Goal: Task Accomplishment & Management: Manage account settings

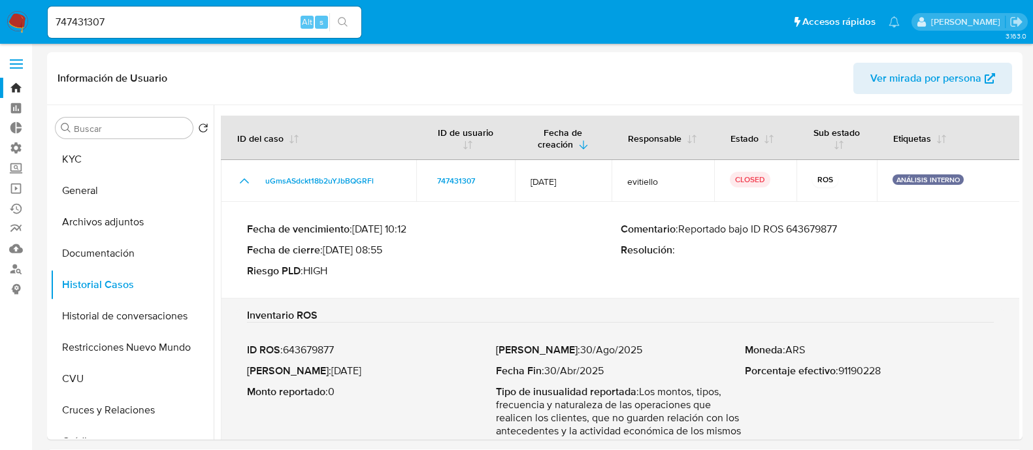
select select "10"
click at [16, 5] on nav "Pausado Ver notificaciones 747431307 Alt s Accesos rápidos Presiona las siguien…" at bounding box center [516, 22] width 1033 height 44
click at [12, 11] on img at bounding box center [18, 22] width 22 height 22
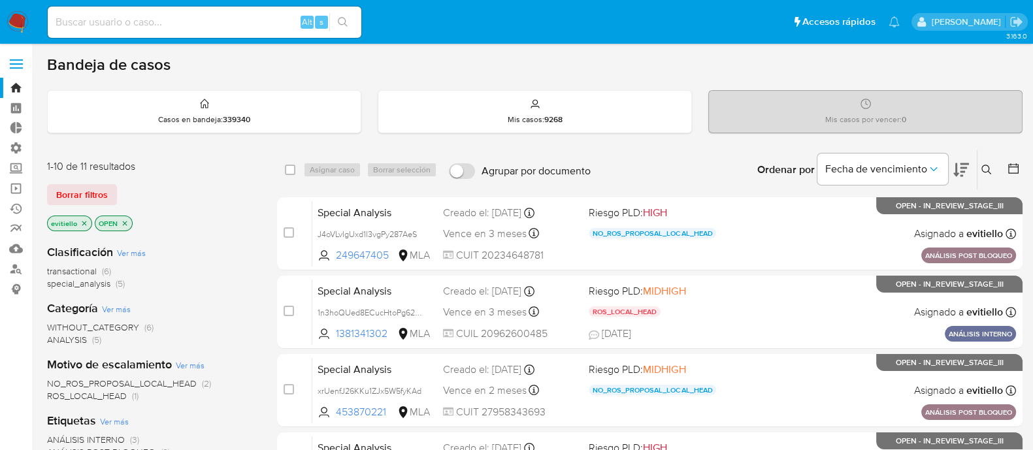
click at [21, 18] on img at bounding box center [18, 22] width 22 height 22
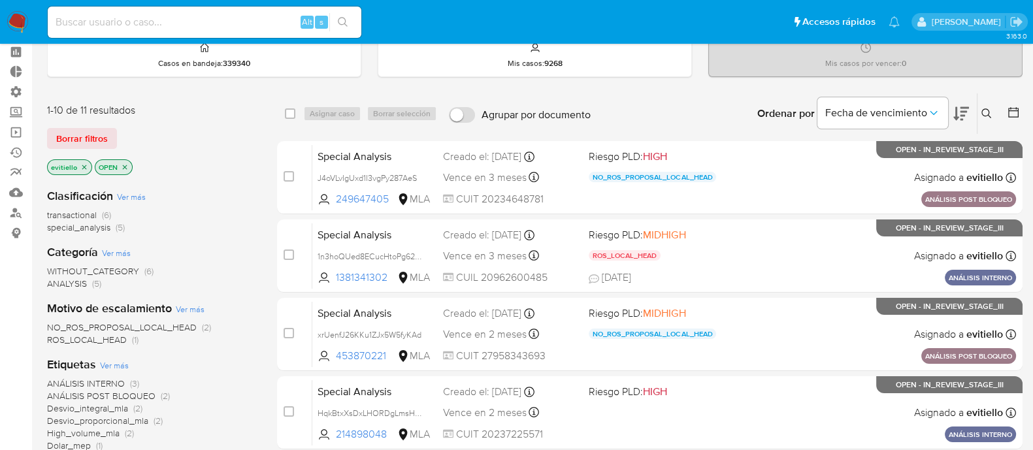
scroll to position [81, 0]
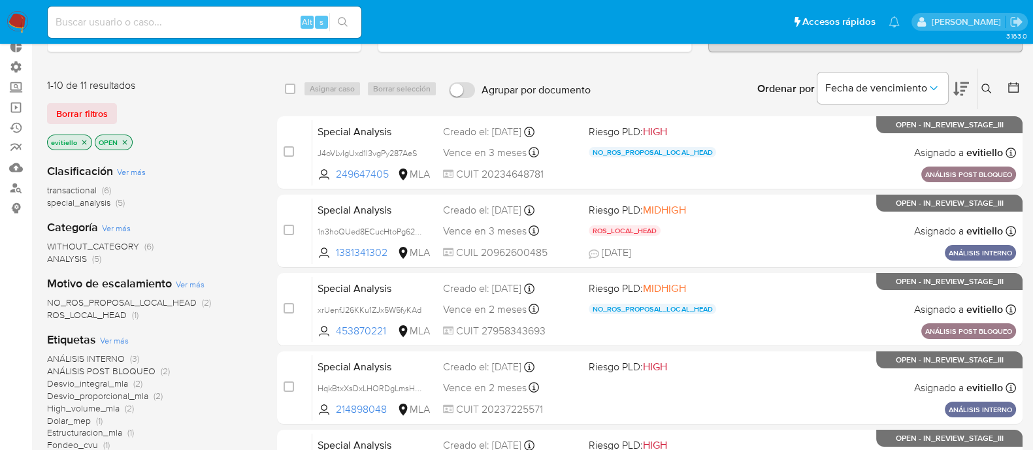
click at [179, 302] on span "NO_ROS_PROPOSAL_LOCAL_HEAD" at bounding box center [122, 302] width 150 height 13
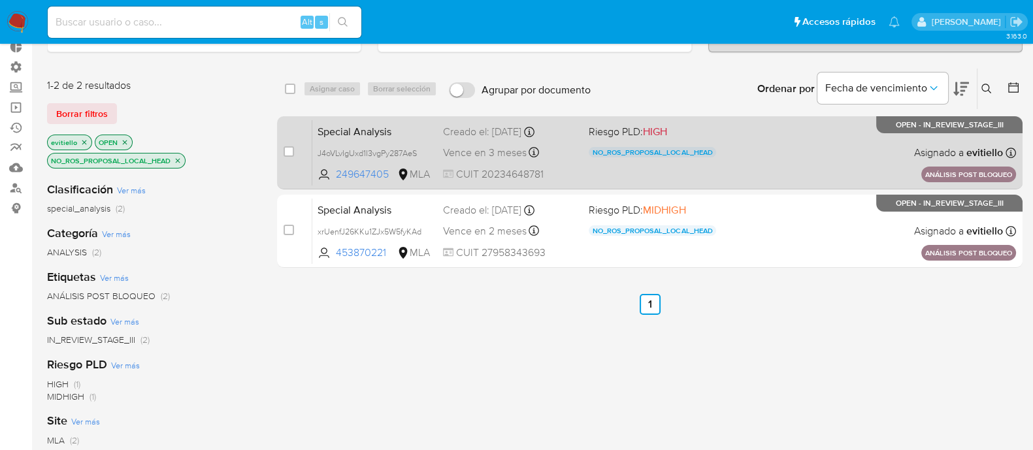
click at [804, 149] on div "Special Analysis J4oVLvIgUxd1I3vgPy287AeS 249647405 MLA Riesgo PLD: HIGH NO_ROS…" at bounding box center [664, 153] width 704 height 66
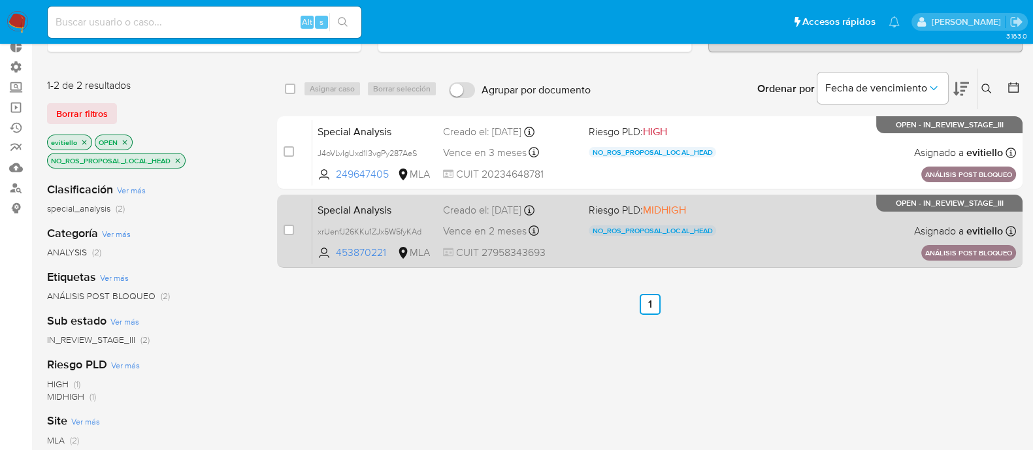
click at [794, 211] on div "Special Analysis xrUenfJ26KKu1ZJx5W5fyKAd 453870221 MLA Riesgo PLD: MIDHIGH NO_…" at bounding box center [664, 231] width 704 height 66
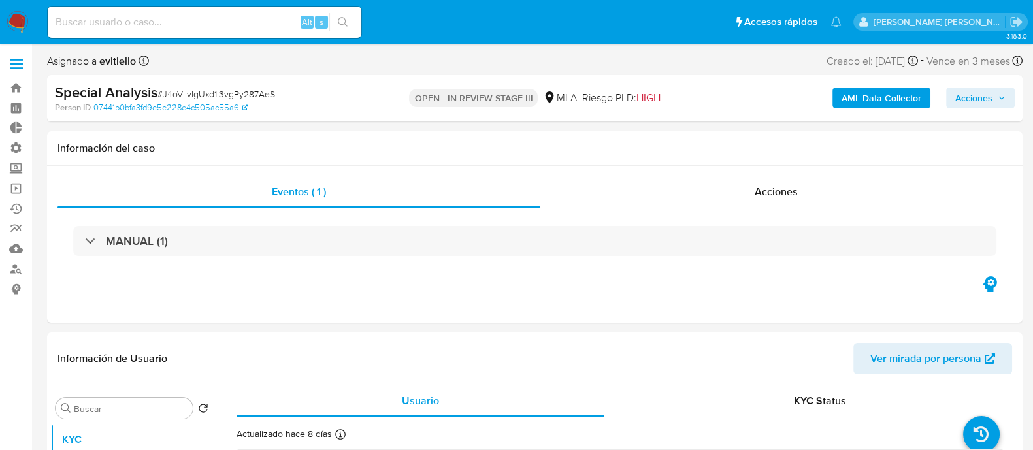
click at [984, 95] on span "Acciones" at bounding box center [973, 98] width 37 height 21
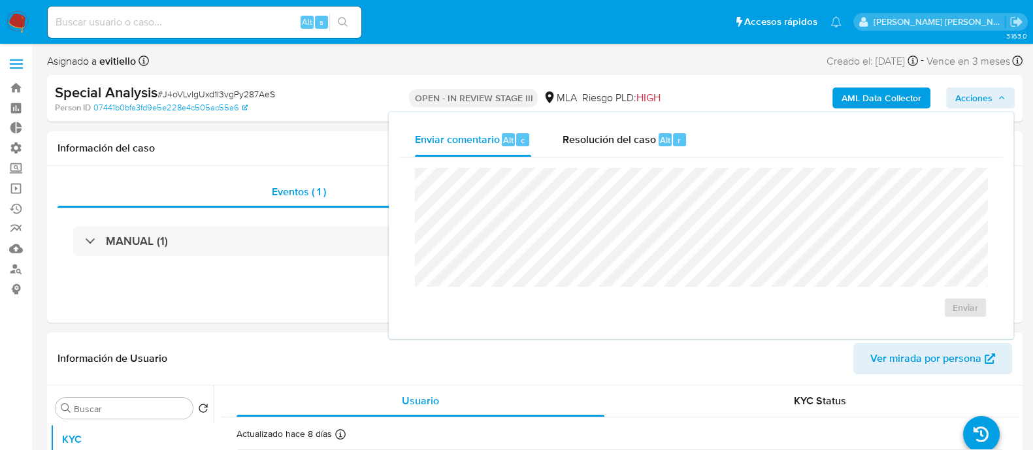
select select "10"
click at [653, 130] on div "Resolución del caso Alt r" at bounding box center [625, 140] width 125 height 34
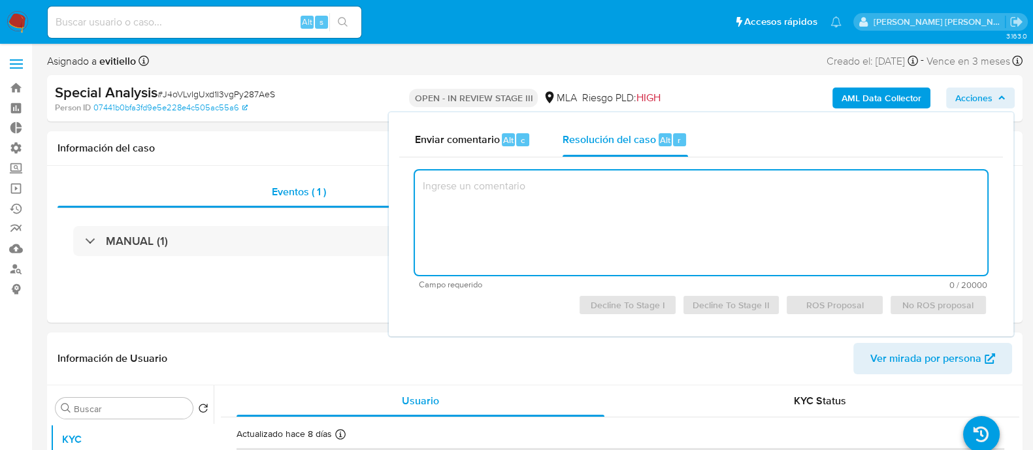
click at [623, 207] on textarea at bounding box center [701, 223] width 572 height 105
drag, startPoint x: 623, startPoint y: 206, endPoint x: 421, endPoint y: 201, distance: 202.0
click at [421, 201] on textarea "De acuerdo" at bounding box center [701, 223] width 572 height 105
click at [949, 311] on span "No ROS proposal" at bounding box center [939, 305] width 80 height 18
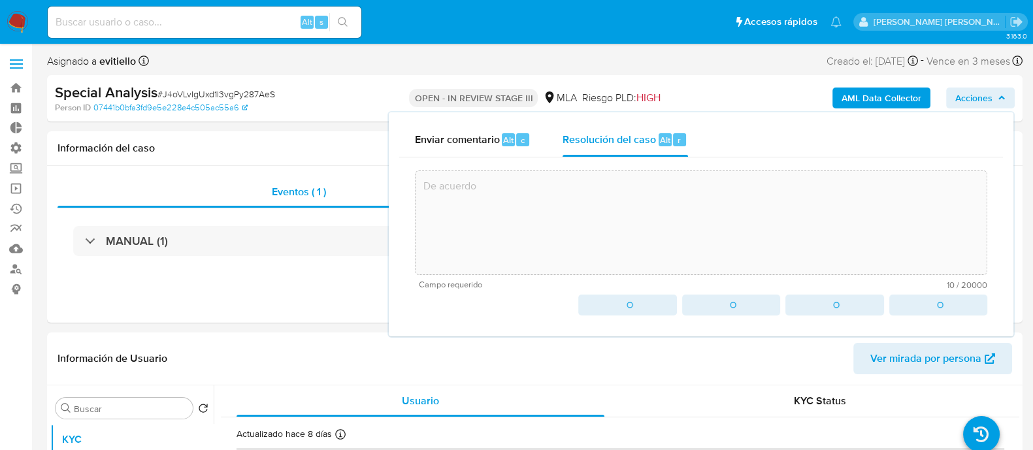
type textarea "De acuerdo"
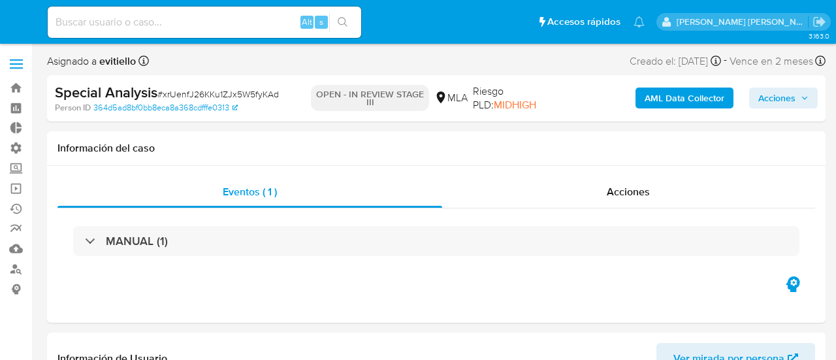
select select "10"
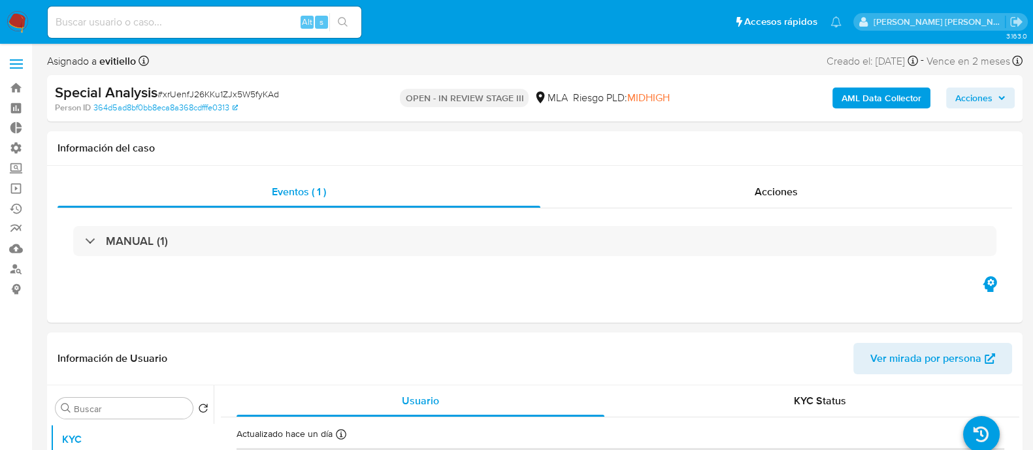
click at [836, 105] on span "Acciones" at bounding box center [973, 98] width 37 height 21
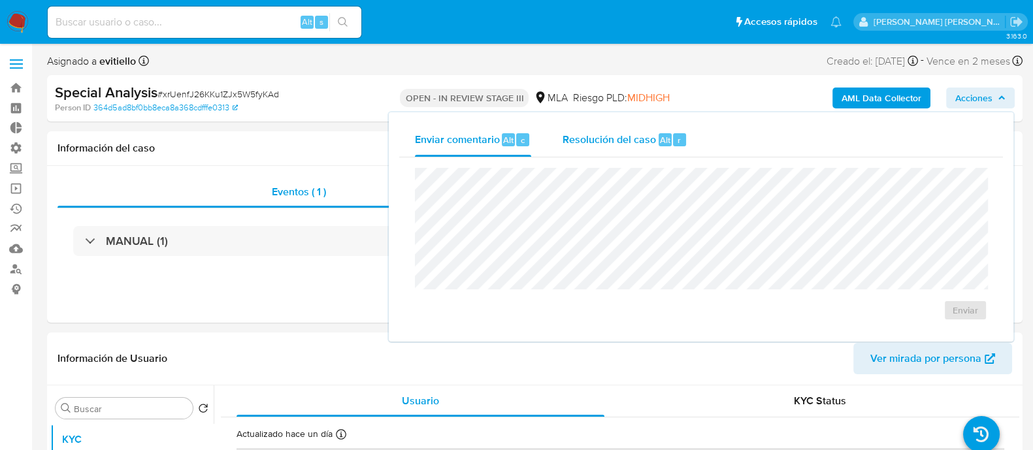
click at [668, 138] on span "Alt" at bounding box center [665, 140] width 10 height 12
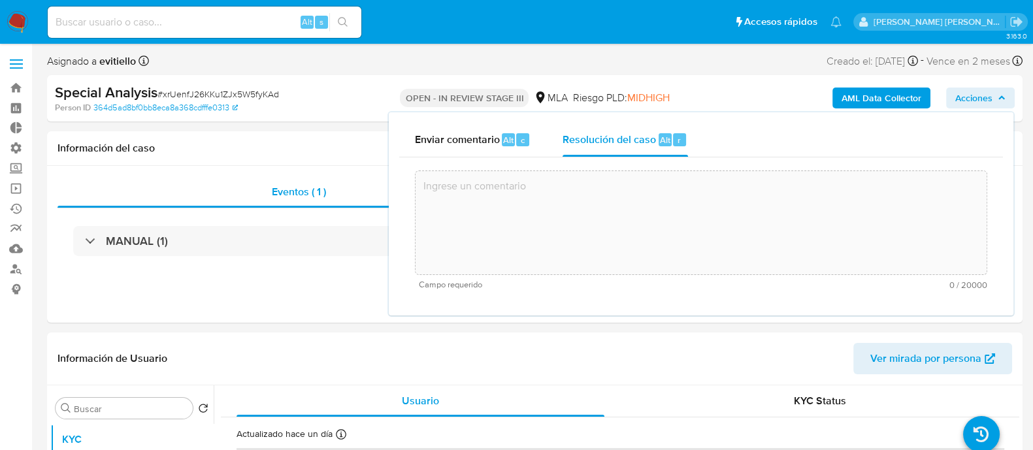
click at [704, 218] on textarea at bounding box center [701, 223] width 571 height 105
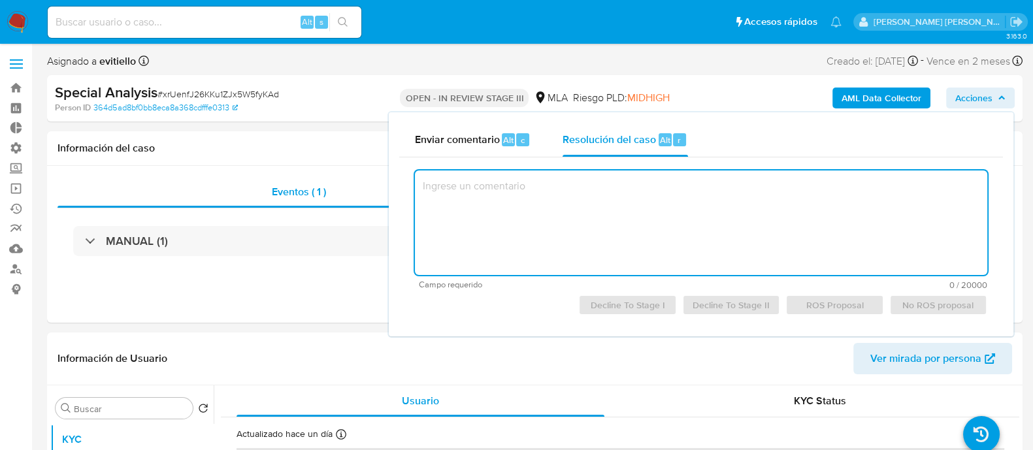
paste textarea "De acuerdo"
click at [836, 302] on span "No ROS proposal" at bounding box center [939, 305] width 80 height 18
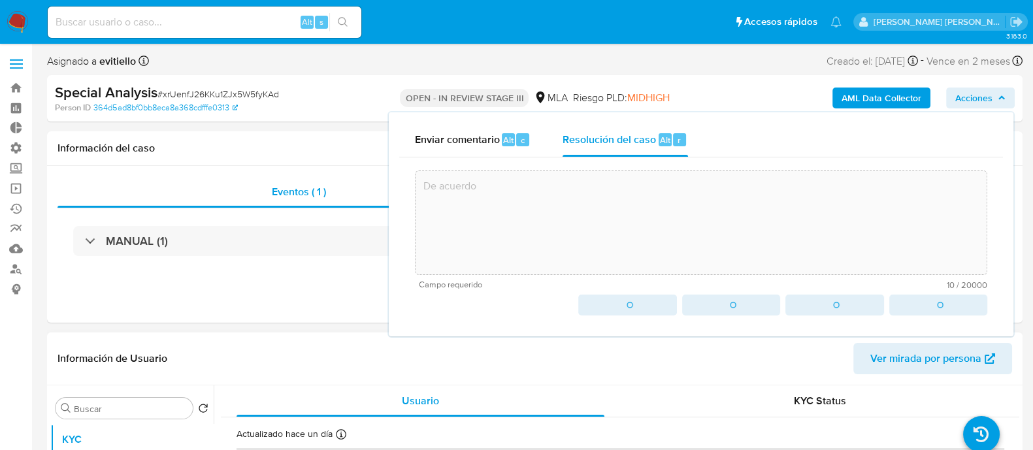
type textarea "De acuerdo"
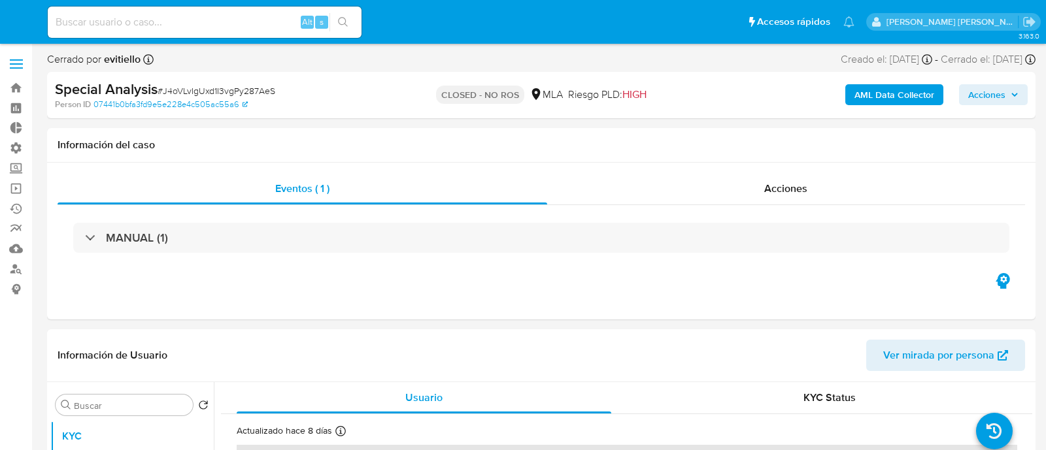
select select "10"
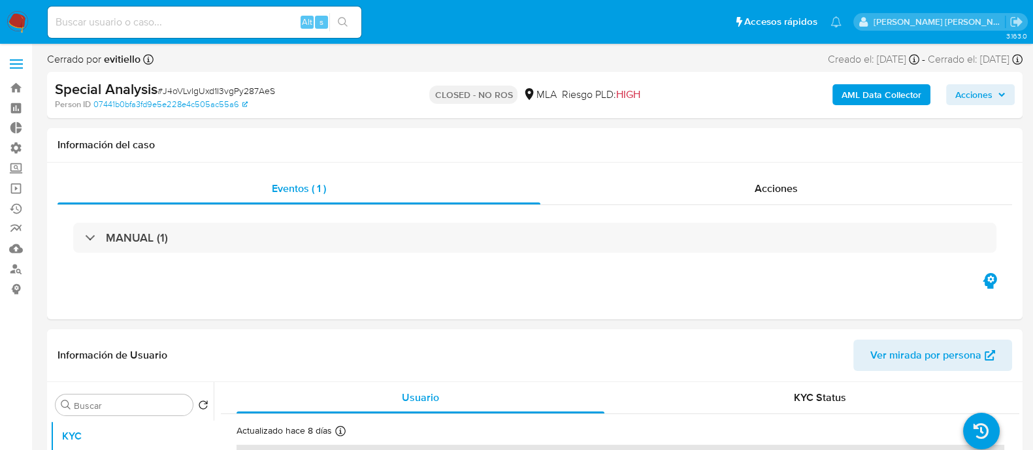
click at [17, 25] on img at bounding box center [18, 22] width 22 height 22
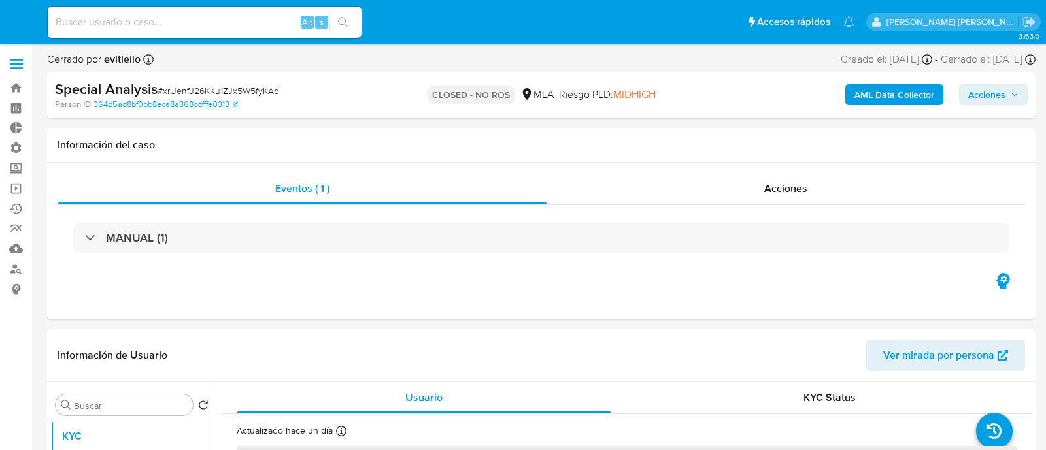
select select "10"
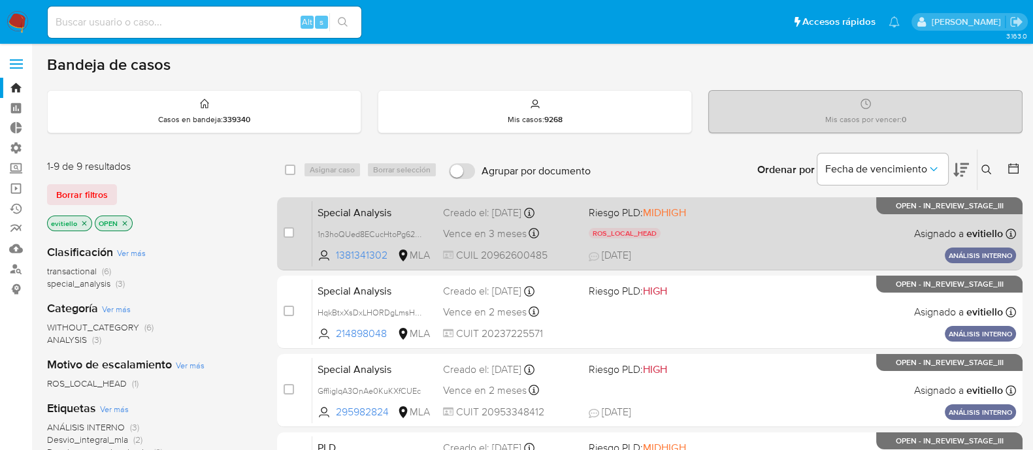
click at [743, 226] on div "Special Analysis 1n3hoQUed8ECucHtoPg62WZQ 1381341302 MLA Riesgo PLD: MIDHIGH RO…" at bounding box center [664, 234] width 704 height 66
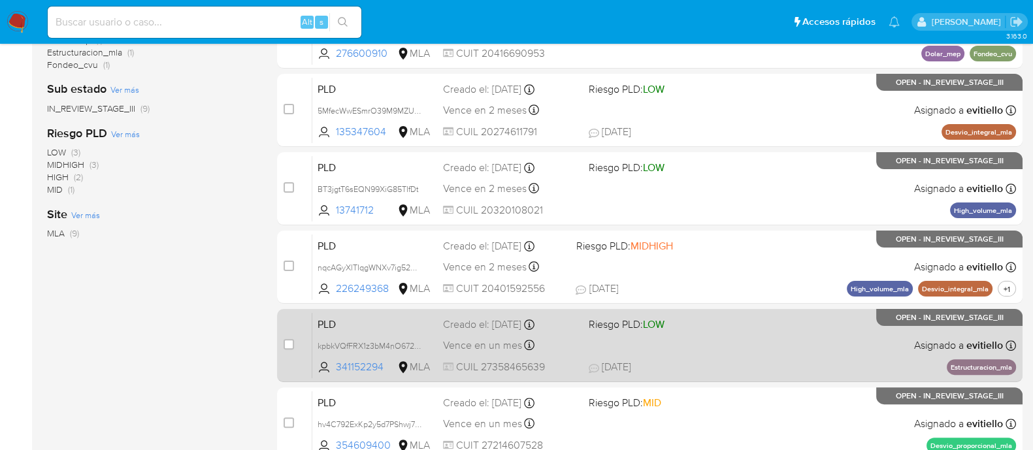
scroll to position [548, 0]
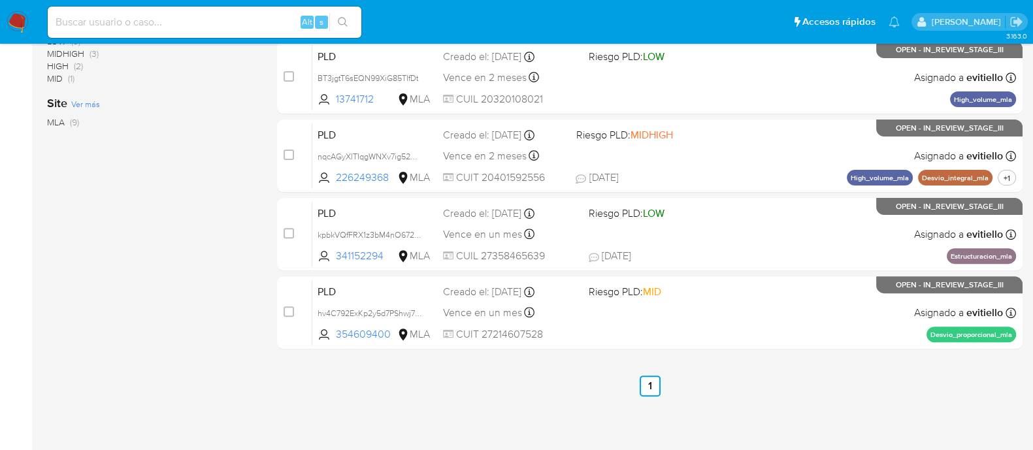
click at [23, 24] on img at bounding box center [18, 22] width 22 height 22
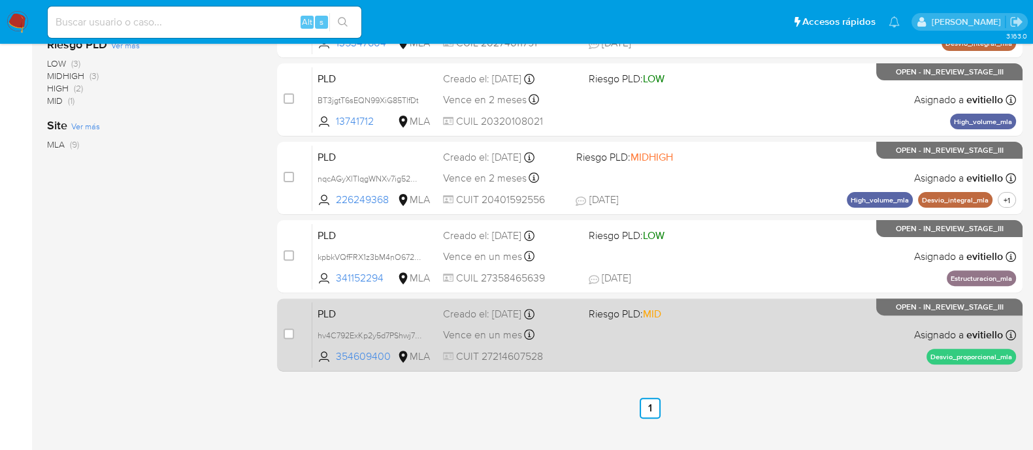
scroll to position [548, 0]
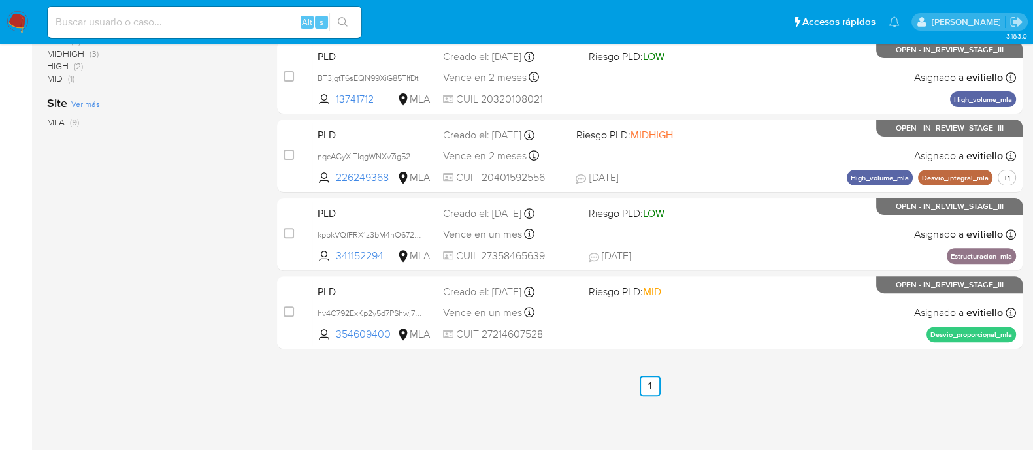
click at [14, 22] on img at bounding box center [18, 22] width 22 height 22
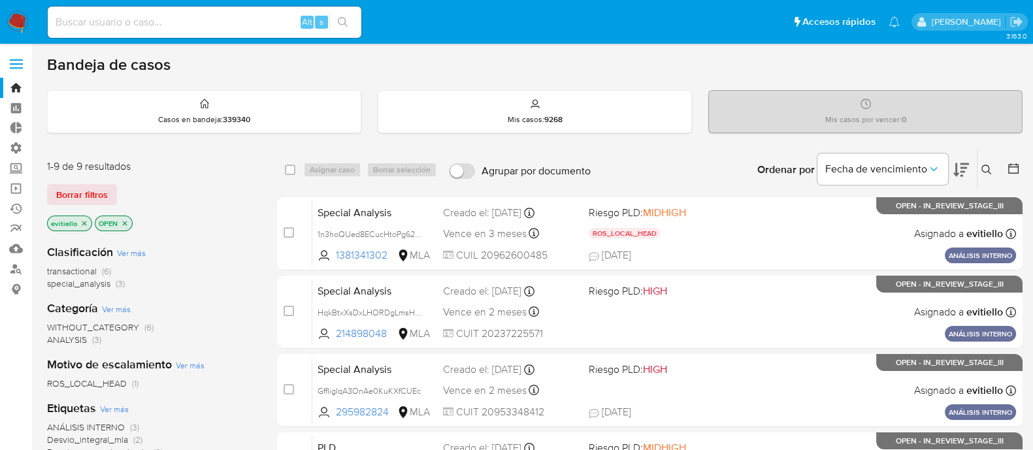
click at [21, 24] on img at bounding box center [18, 22] width 22 height 22
click at [111, 188] on button "Borrar filtros" at bounding box center [82, 194] width 70 height 21
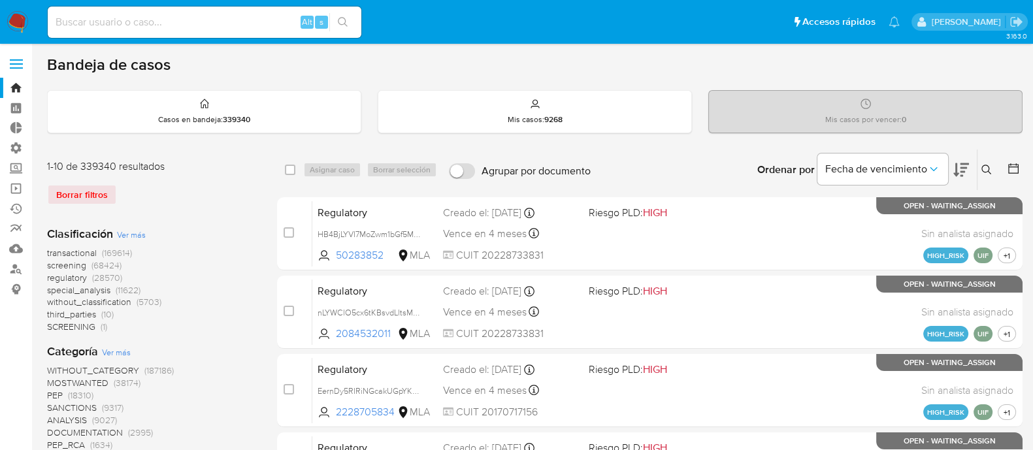
click at [985, 170] on icon at bounding box center [987, 170] width 10 height 10
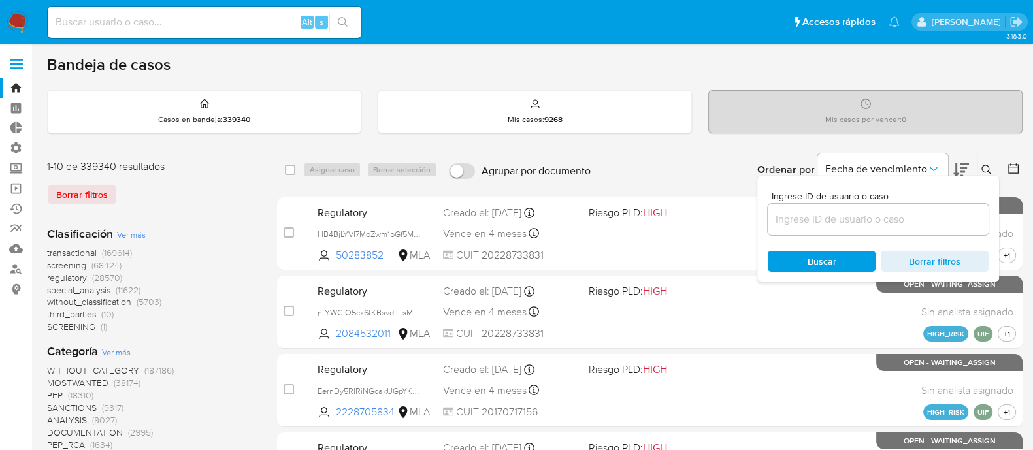
click at [904, 211] on input at bounding box center [878, 219] width 221 height 17
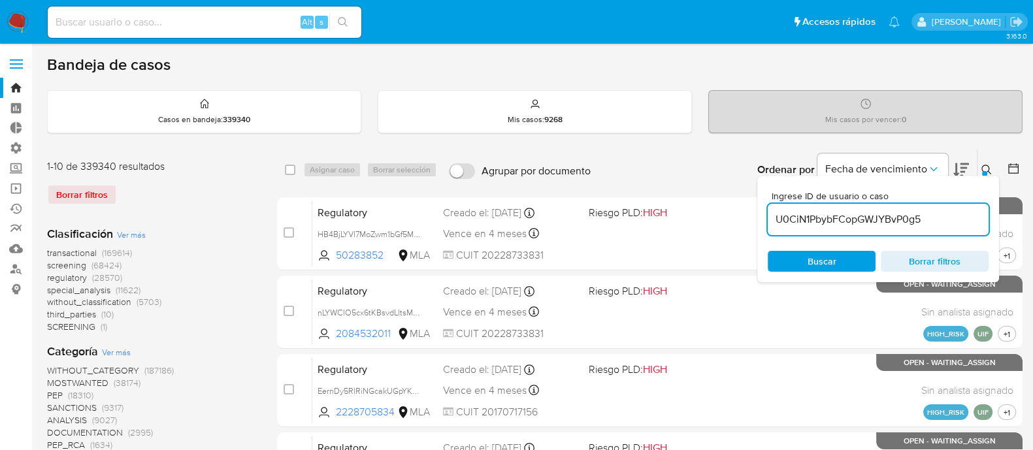
type input "U0CiN1PbybFCopGWJYBvP0g5"
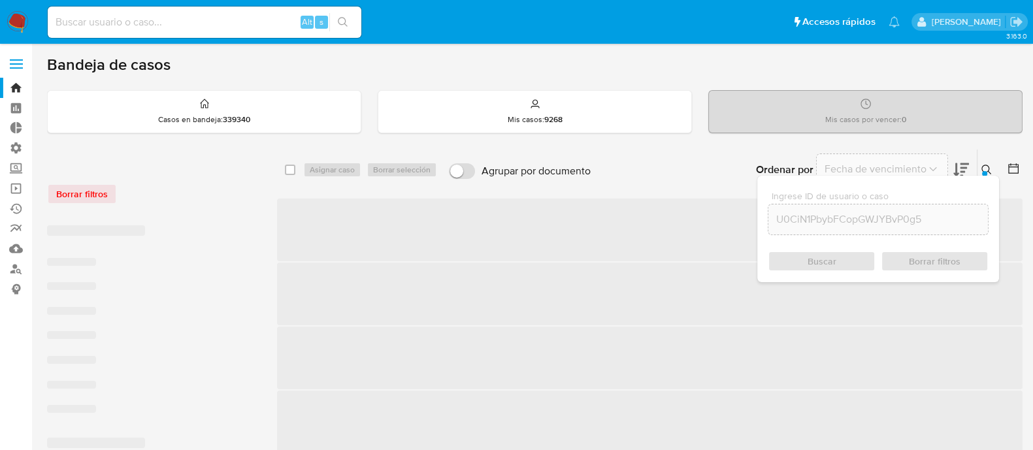
click at [982, 167] on icon at bounding box center [987, 170] width 10 height 10
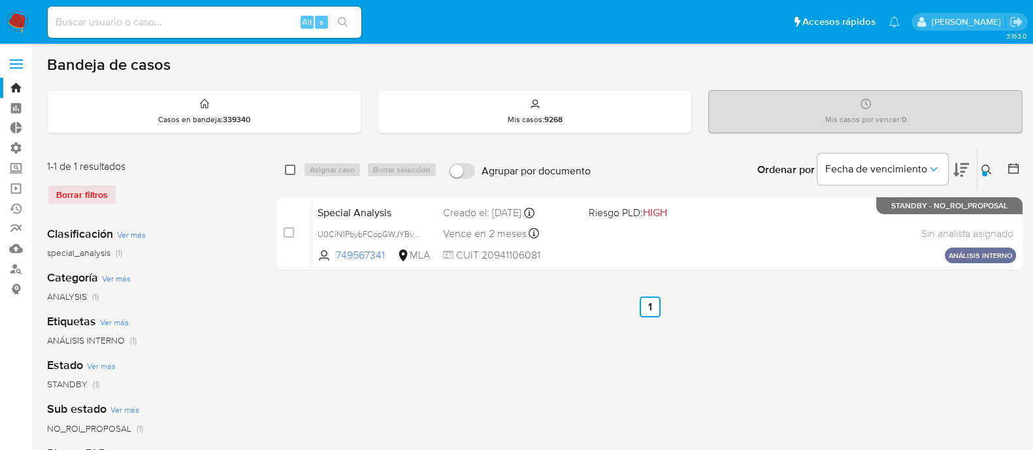
click at [292, 171] on input "checkbox" at bounding box center [290, 170] width 10 height 10
checkbox input "true"
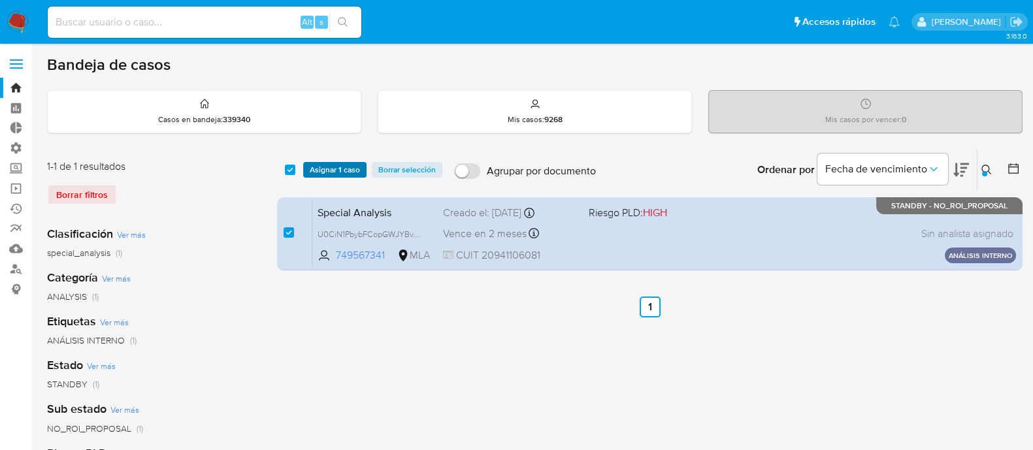
click at [325, 170] on span "Asignar 1 caso" at bounding box center [335, 169] width 50 height 13
click at [356, 167] on span "Asignar 1 caso" at bounding box center [335, 169] width 50 height 13
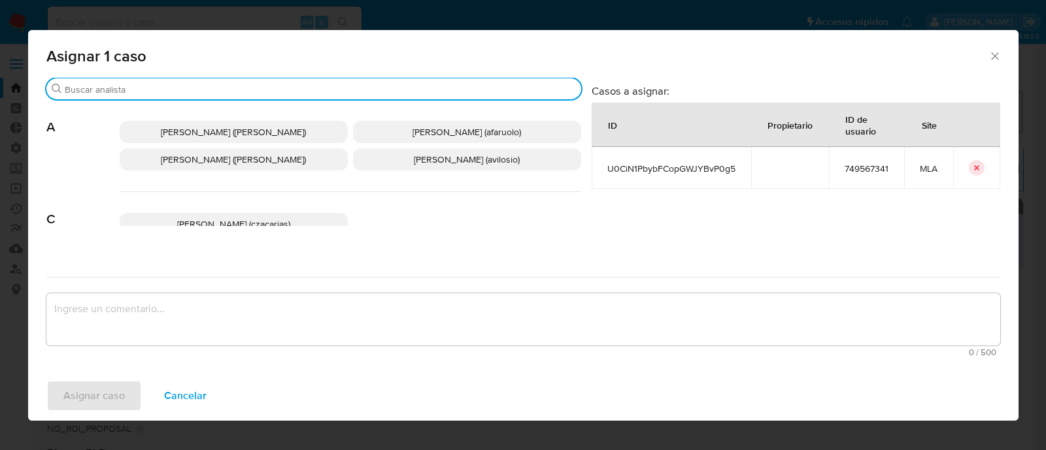
click at [150, 90] on input "Buscar" at bounding box center [320, 90] width 511 height 12
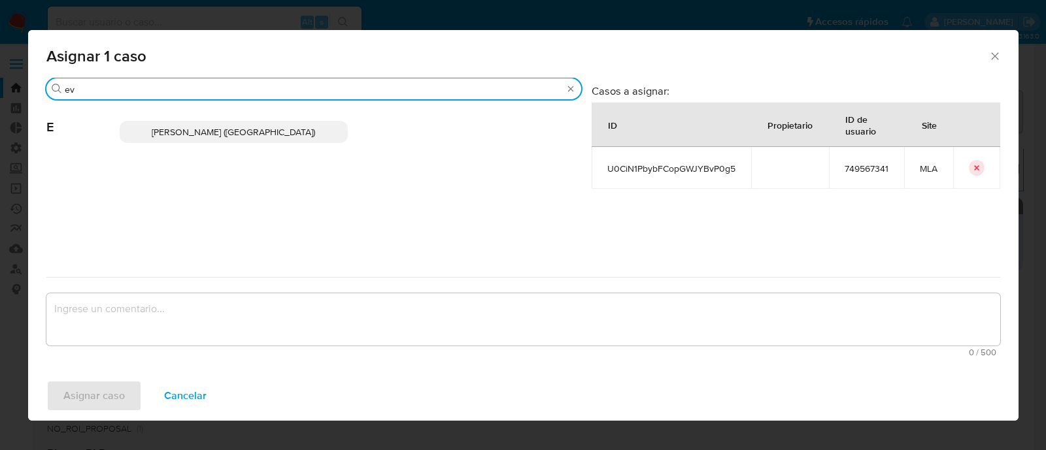
type input "ev"
click at [233, 135] on span "[PERSON_NAME] ([GEOGRAPHIC_DATA])" at bounding box center [233, 131] width 163 height 13
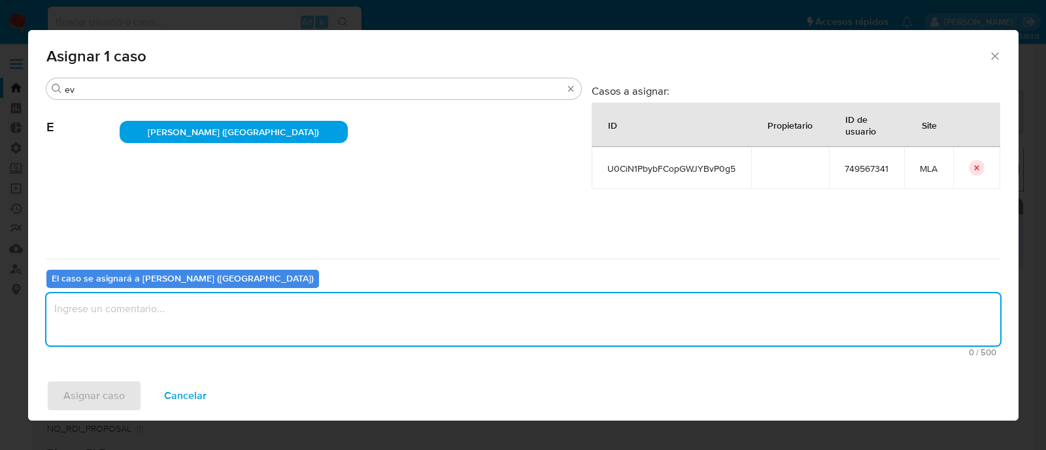
click at [144, 317] on textarea "assign-modal" at bounding box center [522, 319] width 953 height 52
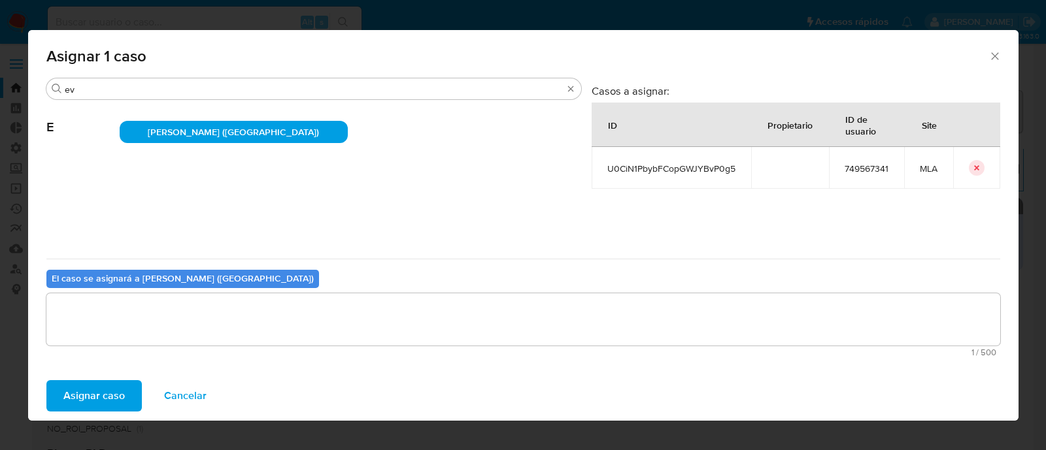
click at [111, 389] on span "Asignar caso" at bounding box center [93, 396] width 61 height 29
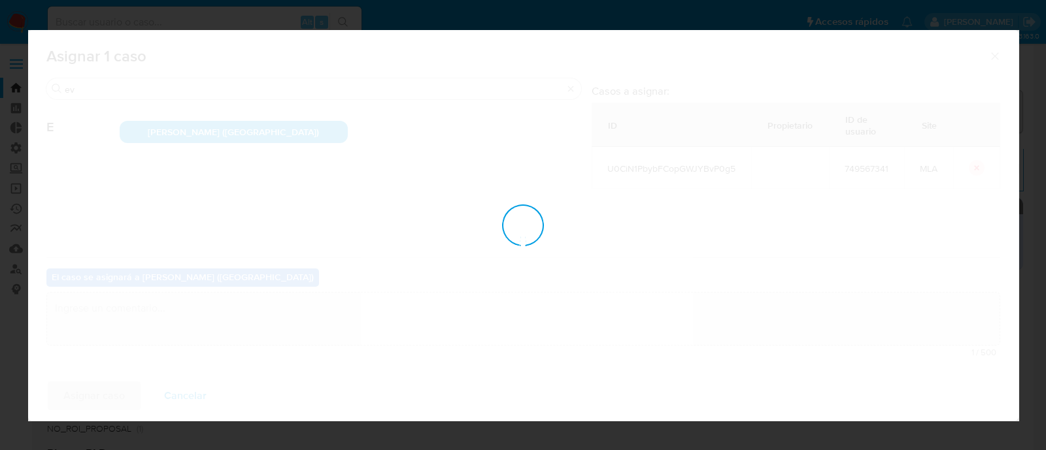
checkbox input "false"
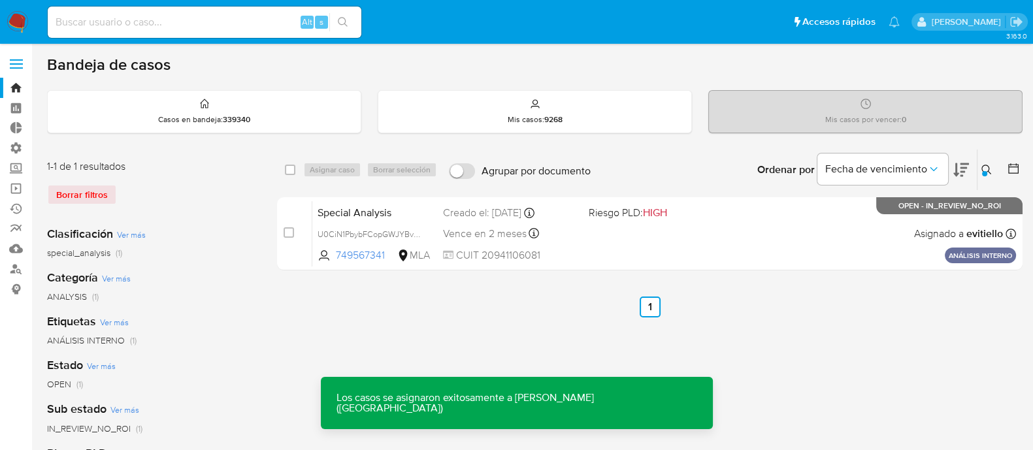
click at [753, 226] on div "Special Analysis U0CiN1PbybFCopGWJYBvP0g5 749567341 MLA Riesgo PLD: HIGH Creado…" at bounding box center [664, 234] width 704 height 66
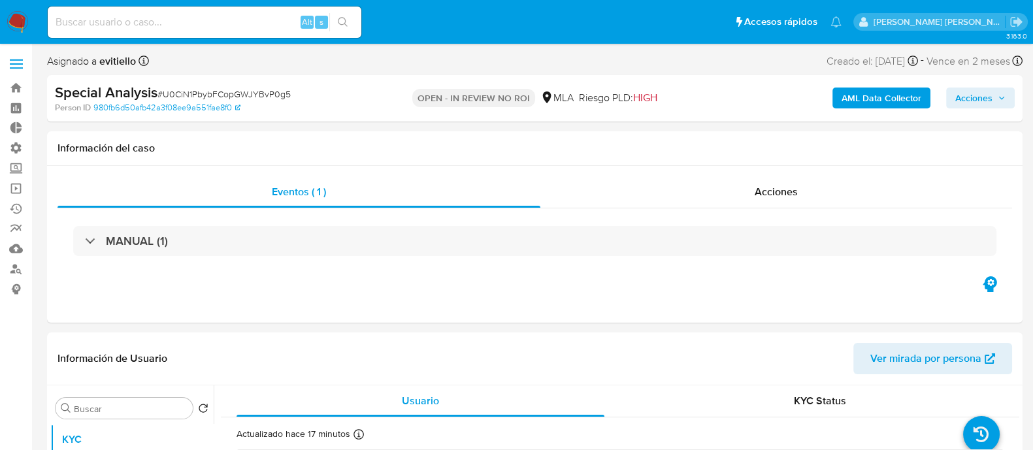
click at [968, 93] on span "Acciones" at bounding box center [973, 98] width 37 height 21
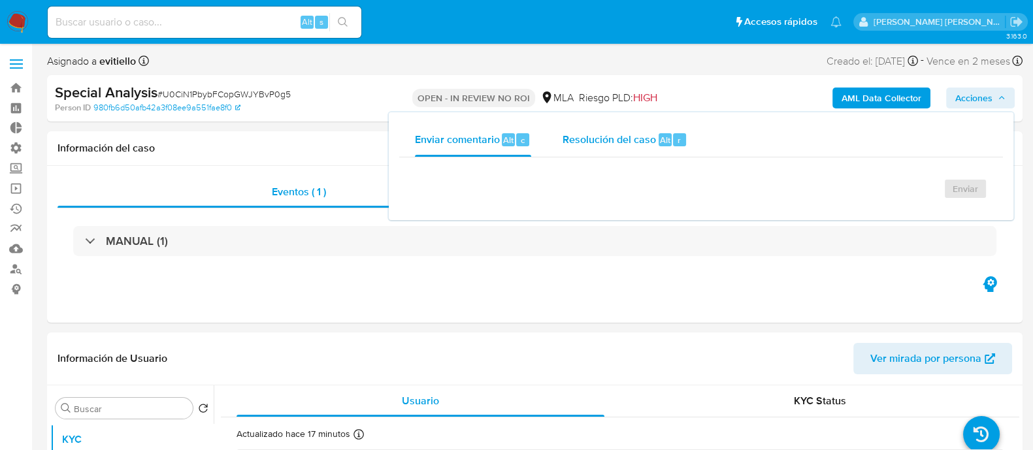
select select "10"
click at [608, 139] on span "Resolución del caso" at bounding box center [609, 139] width 93 height 15
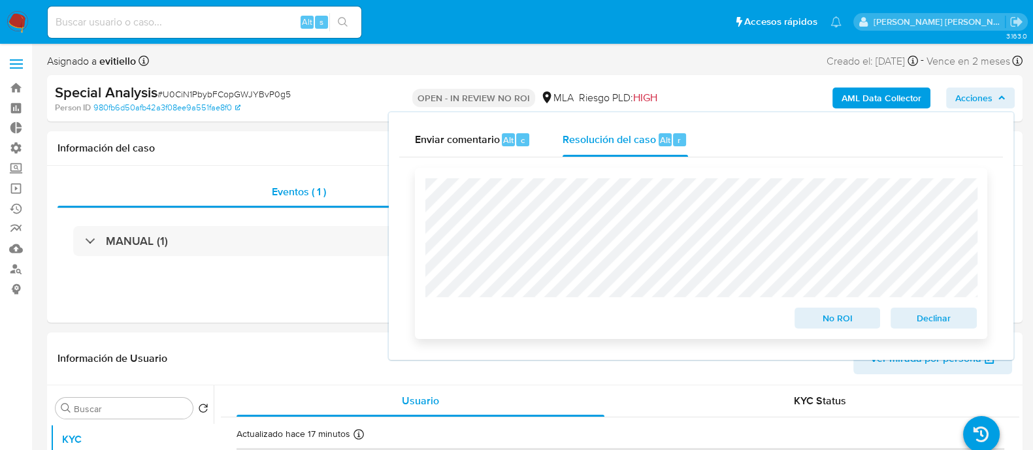
click at [917, 316] on span "Declinar" at bounding box center [934, 318] width 68 height 18
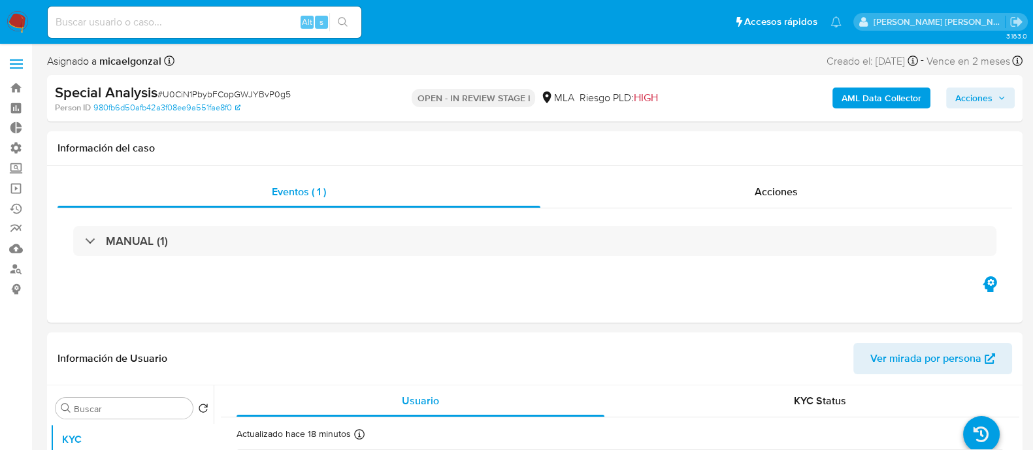
select select "10"
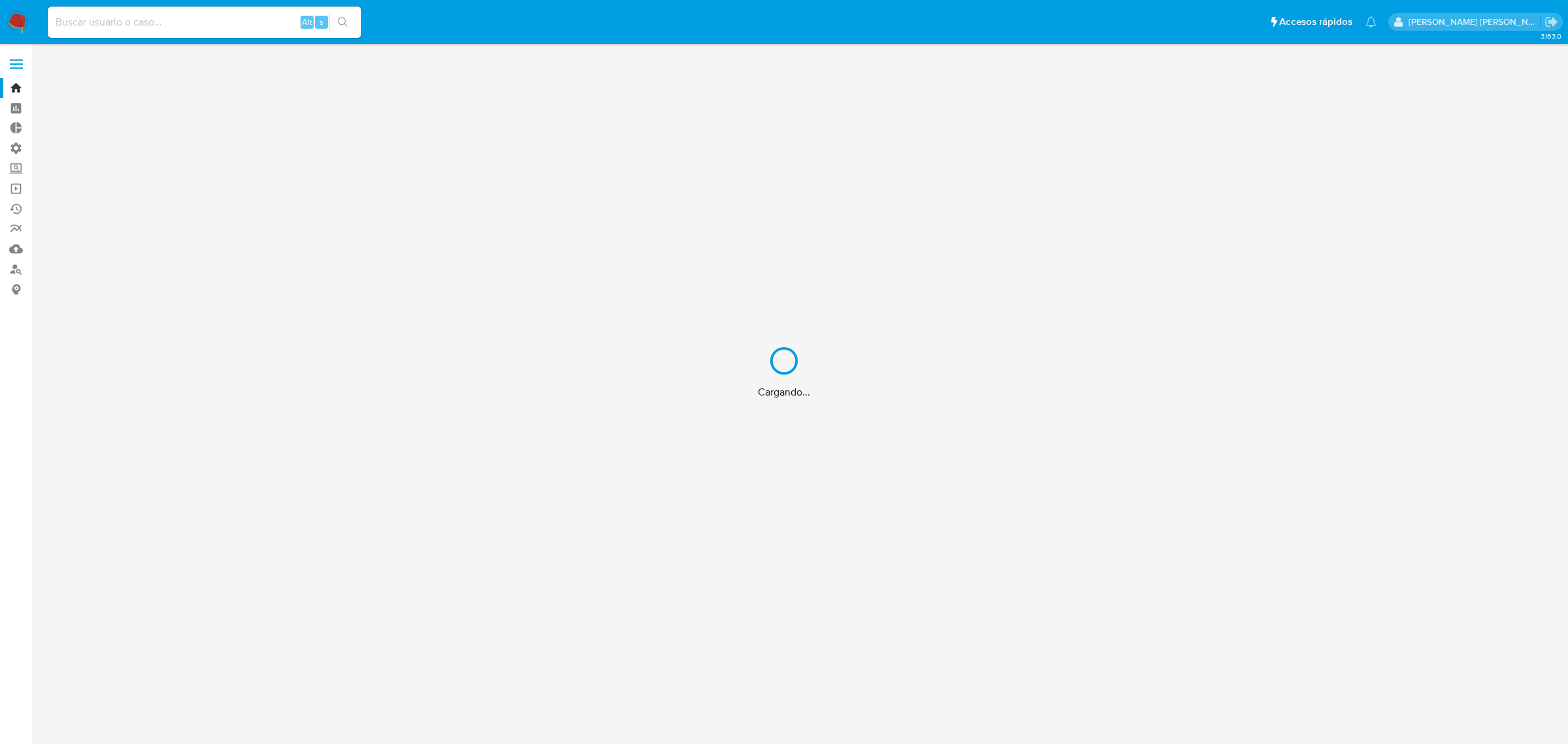
click at [184, 23] on div "Cargando..." at bounding box center [784, 372] width 1568 height 744
click at [248, 21] on div "Cargando..." at bounding box center [784, 372] width 1568 height 744
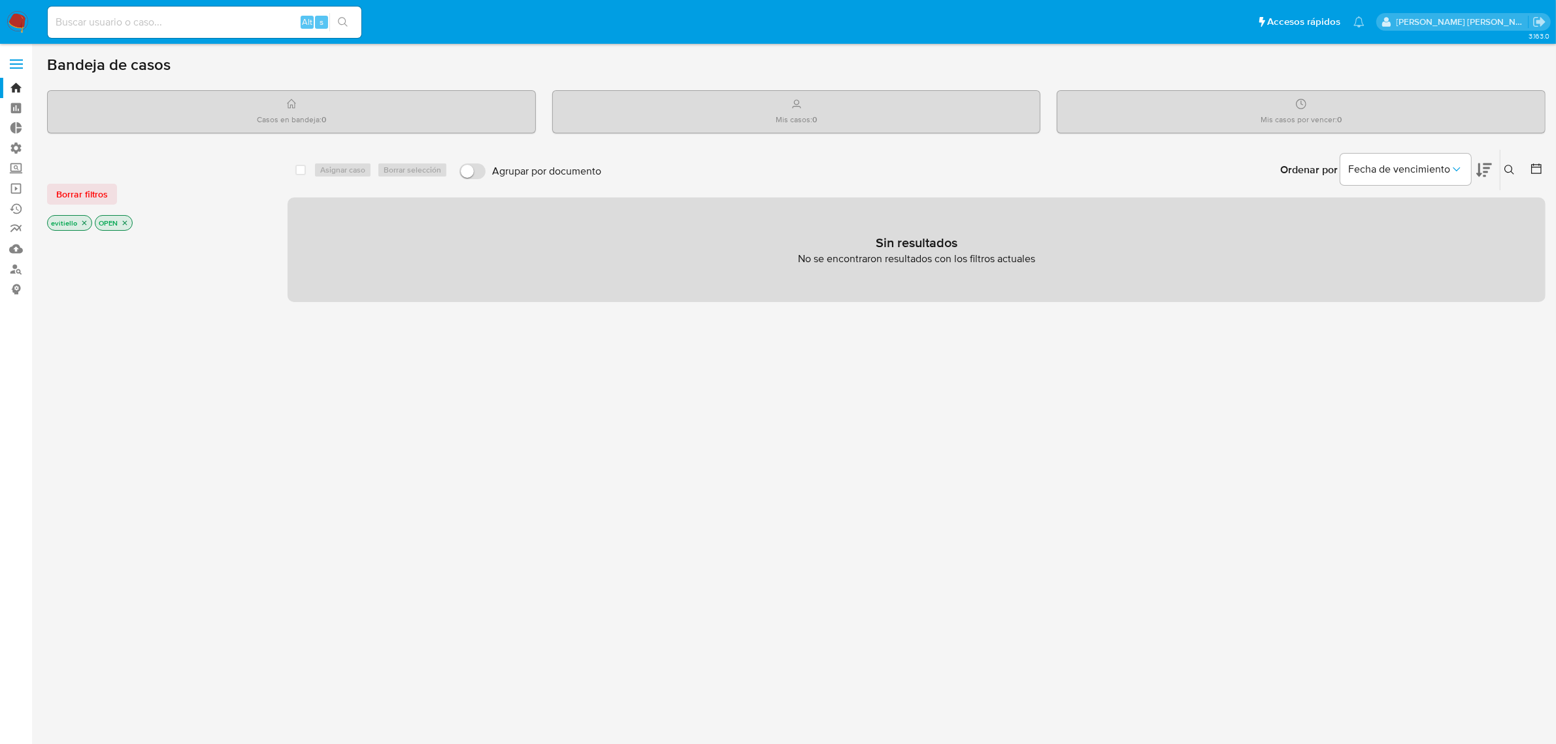
click at [271, 20] on input at bounding box center [205, 22] width 314 height 17
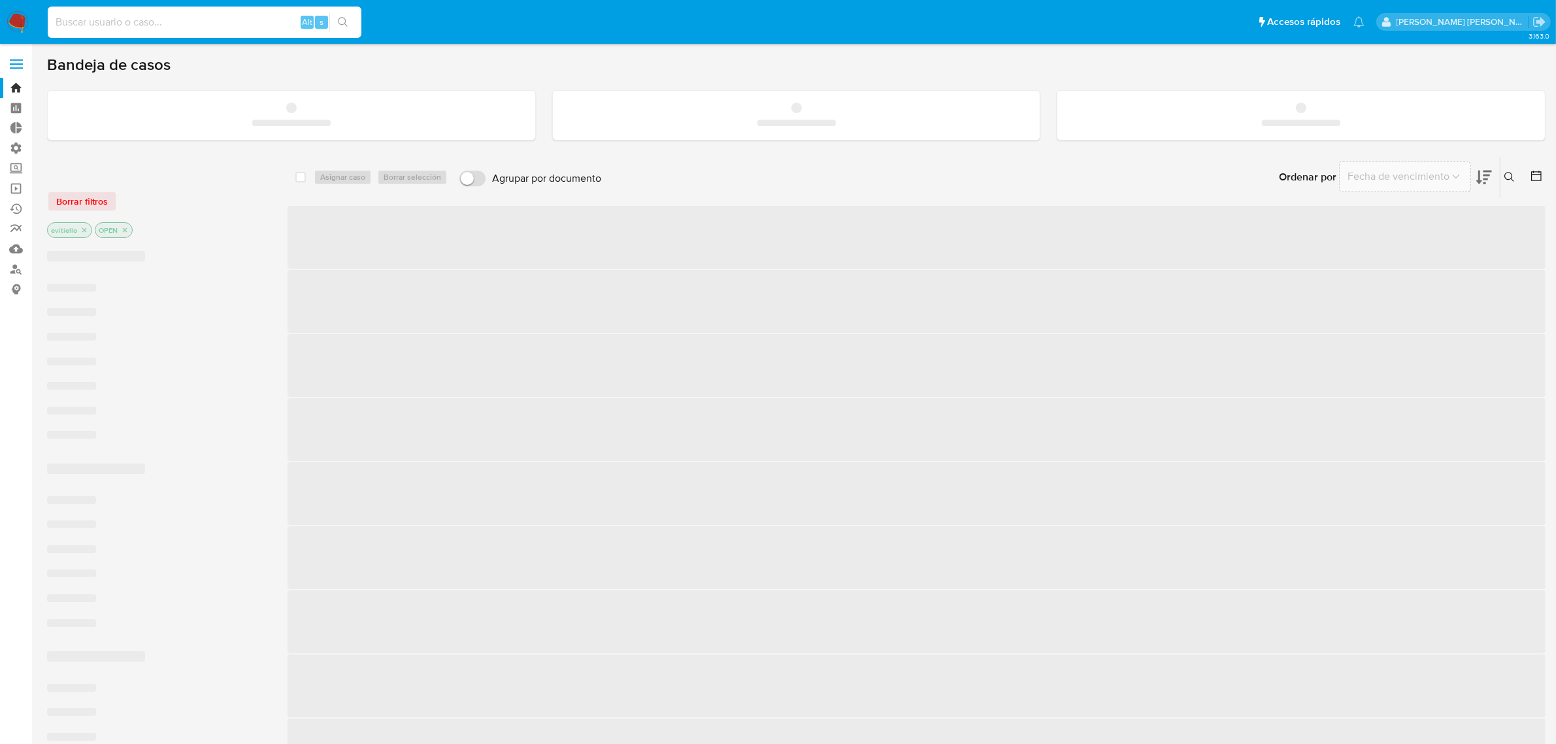
paste input "539125786"
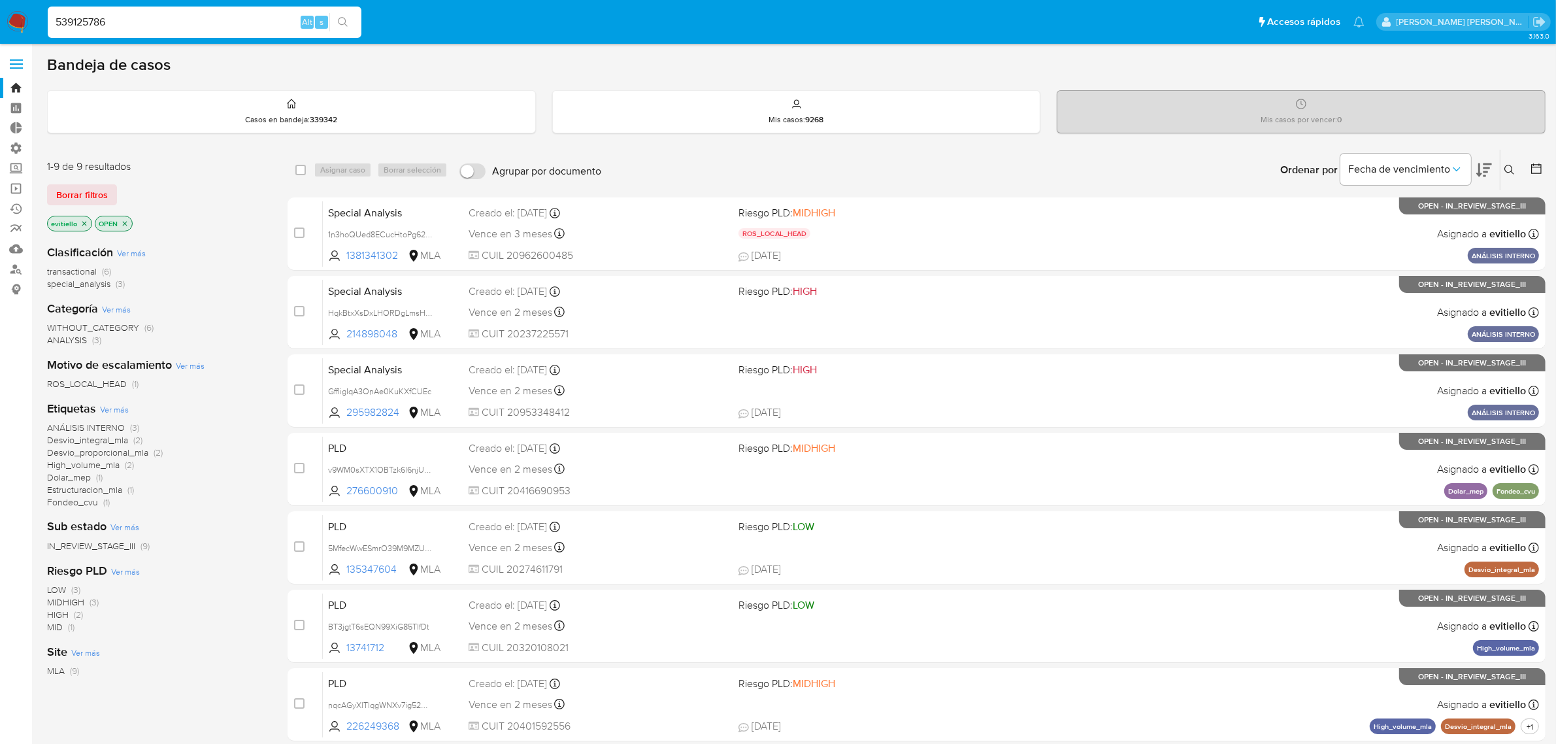
type input "539125786"
click at [344, 18] on icon "search-icon" at bounding box center [343, 22] width 10 height 10
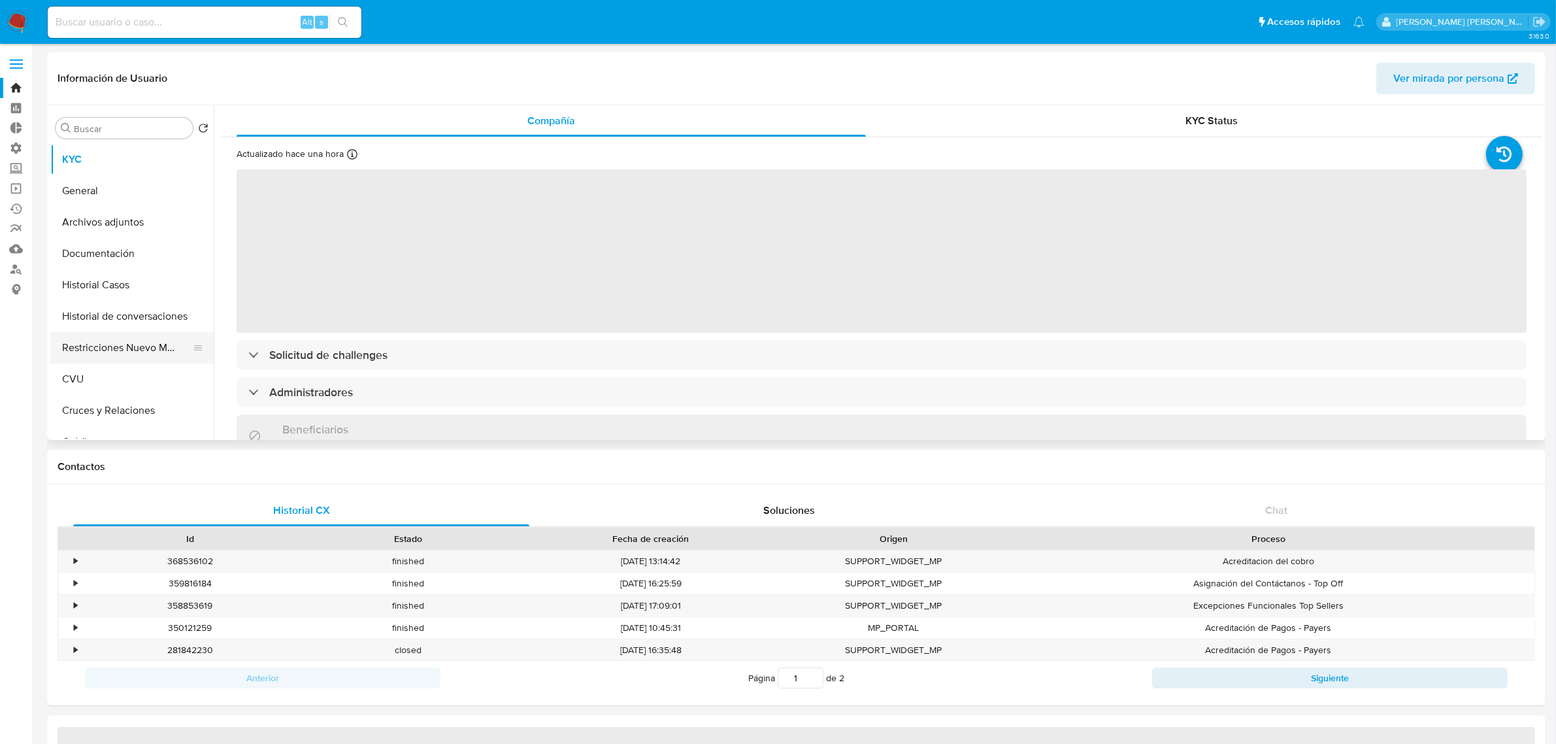
click at [146, 348] on button "Restricciones Nuevo Mundo" at bounding box center [126, 347] width 153 height 31
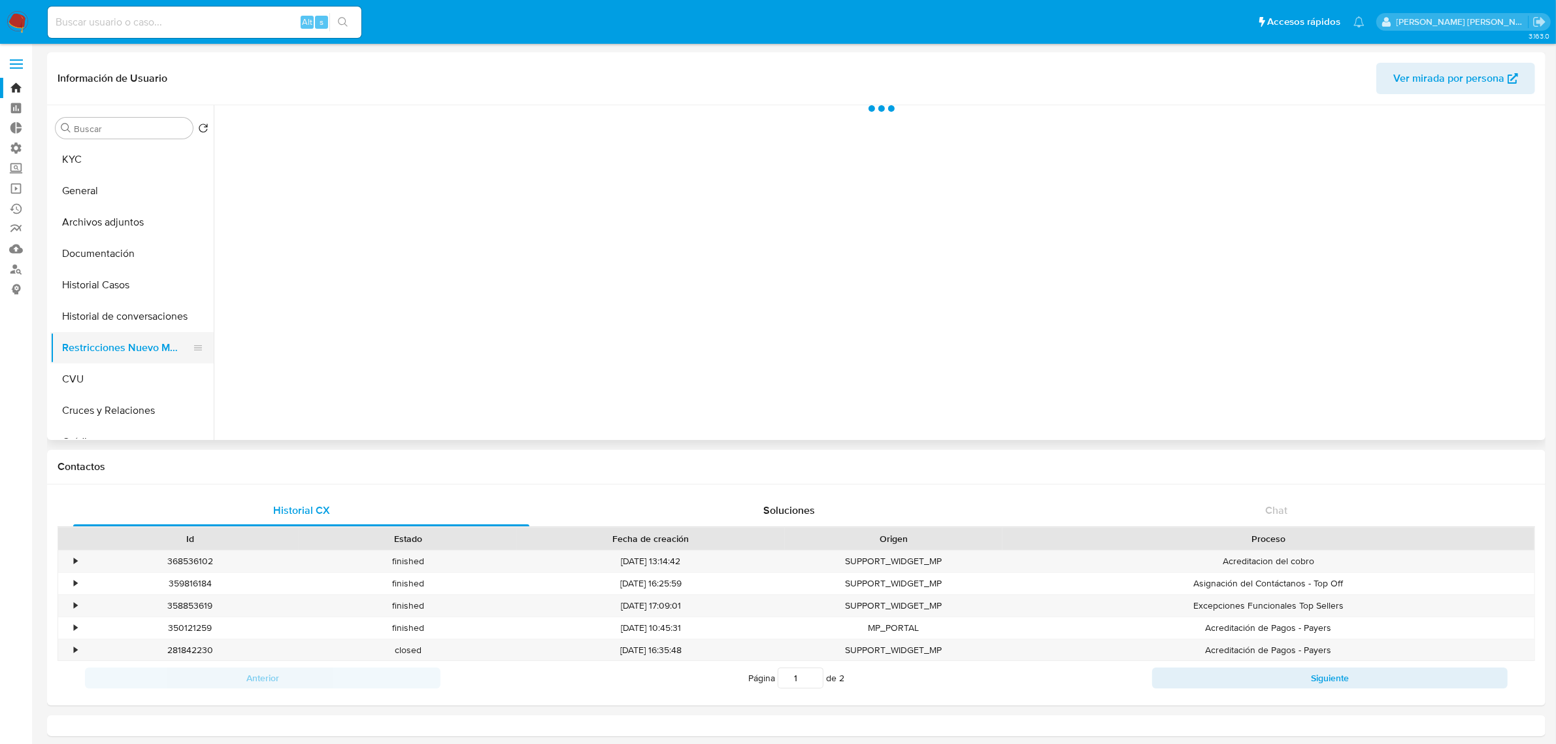
select select "10"
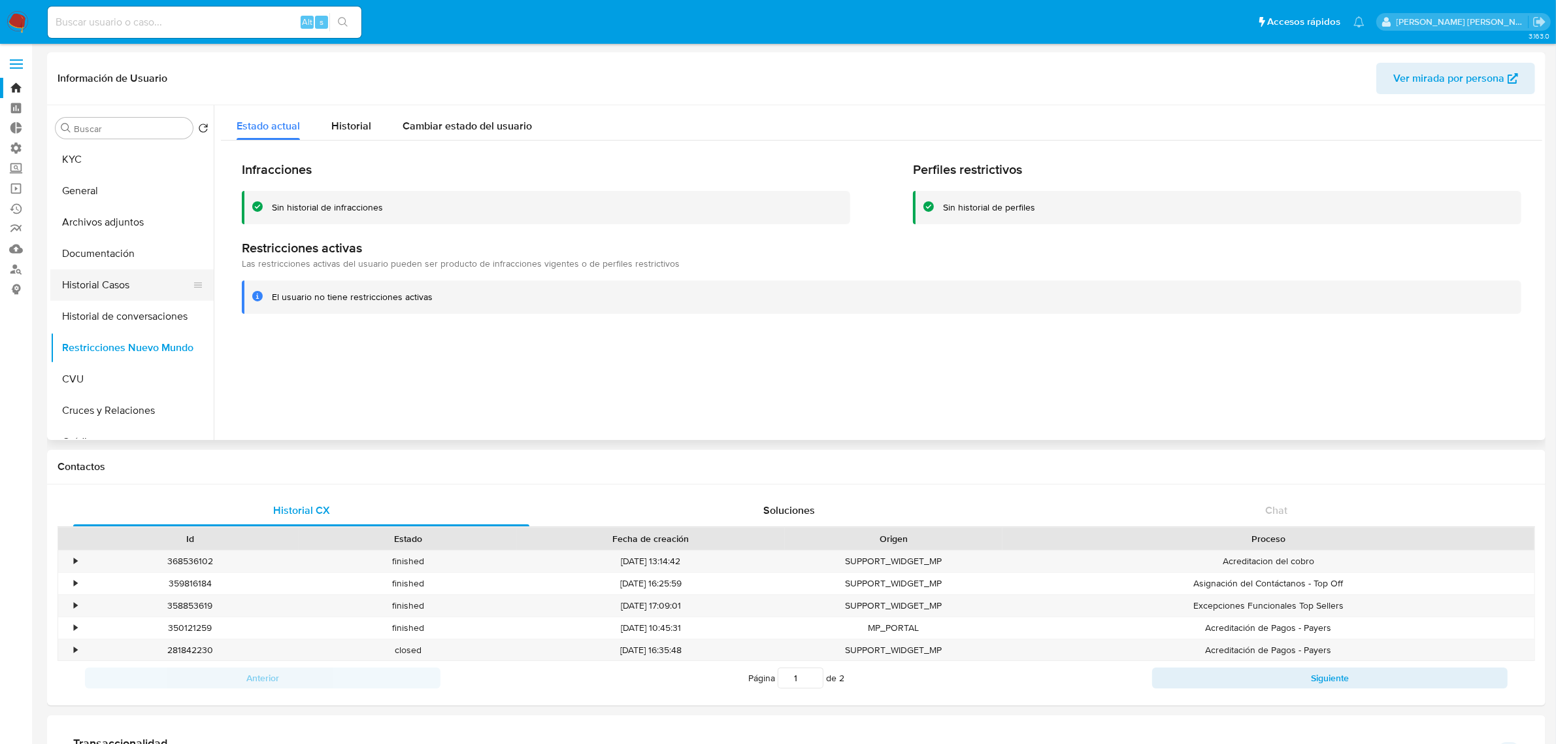
click at [147, 284] on button "Historial Casos" at bounding box center [126, 284] width 153 height 31
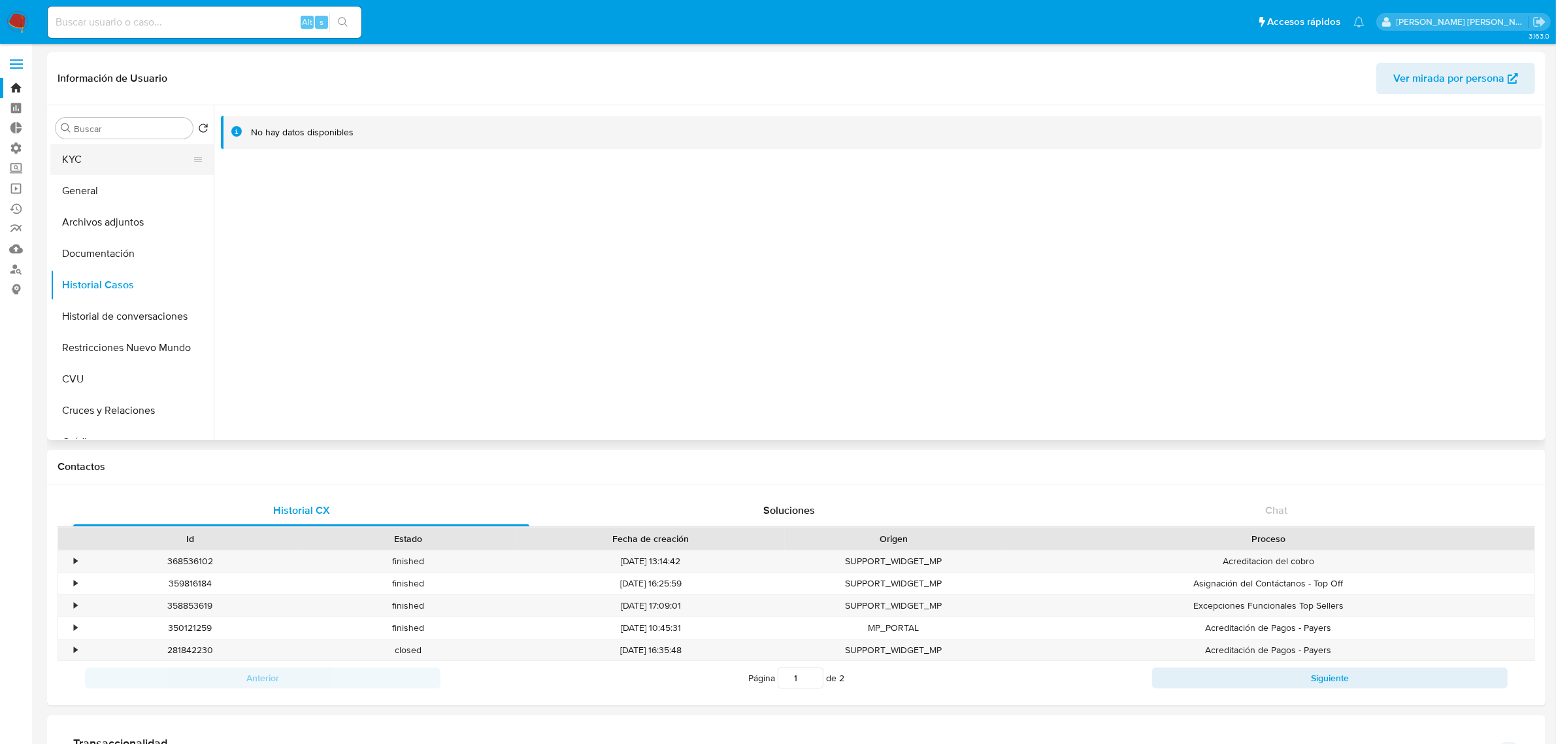
click at [129, 157] on button "KYC" at bounding box center [126, 159] width 153 height 31
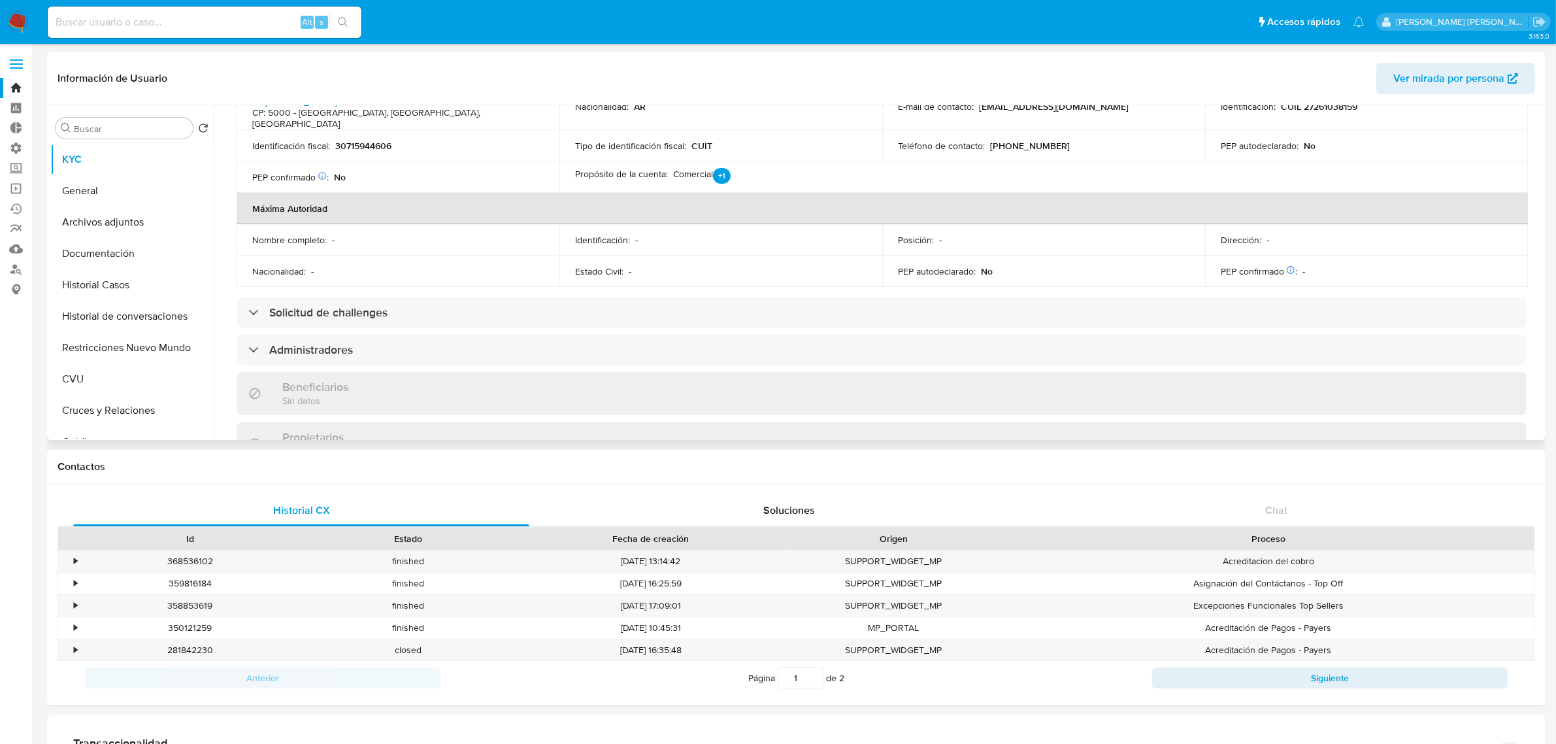
scroll to position [490, 0]
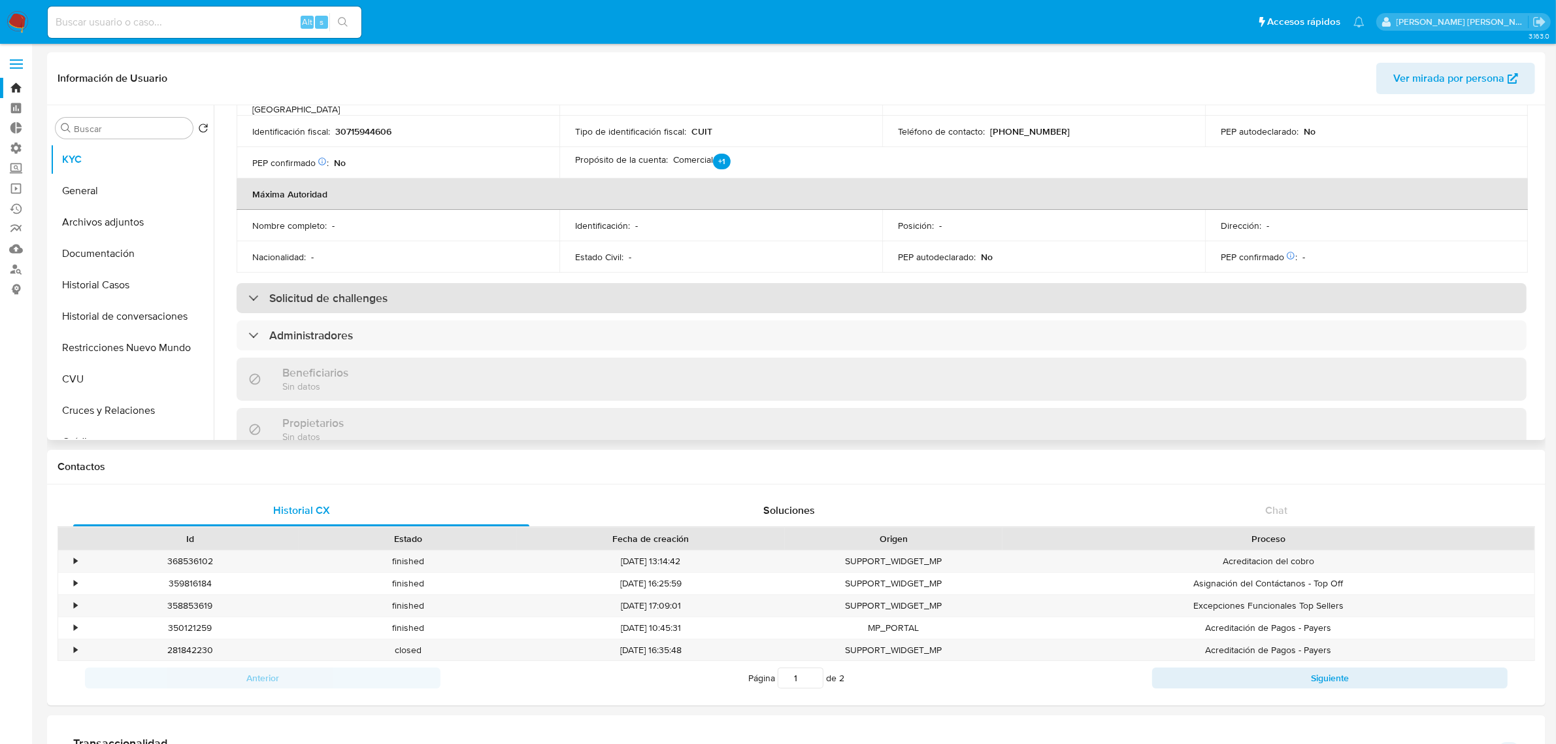
click at [248, 297] on div at bounding box center [248, 297] width 0 height 0
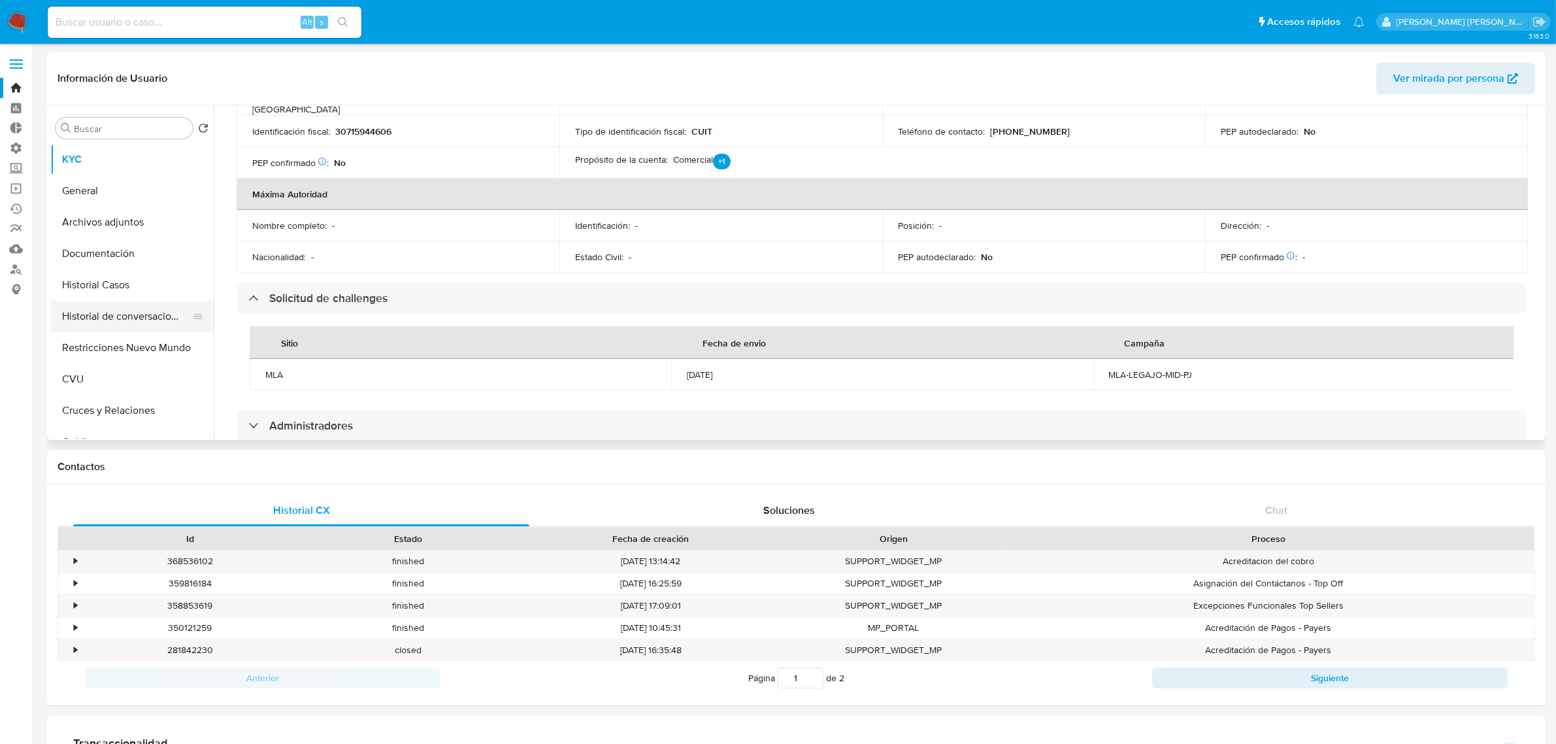
drag, startPoint x: 139, startPoint y: 328, endPoint x: 157, endPoint y: 301, distance: 32.8
click at [139, 328] on button "Historial de conversaciones" at bounding box center [126, 316] width 153 height 31
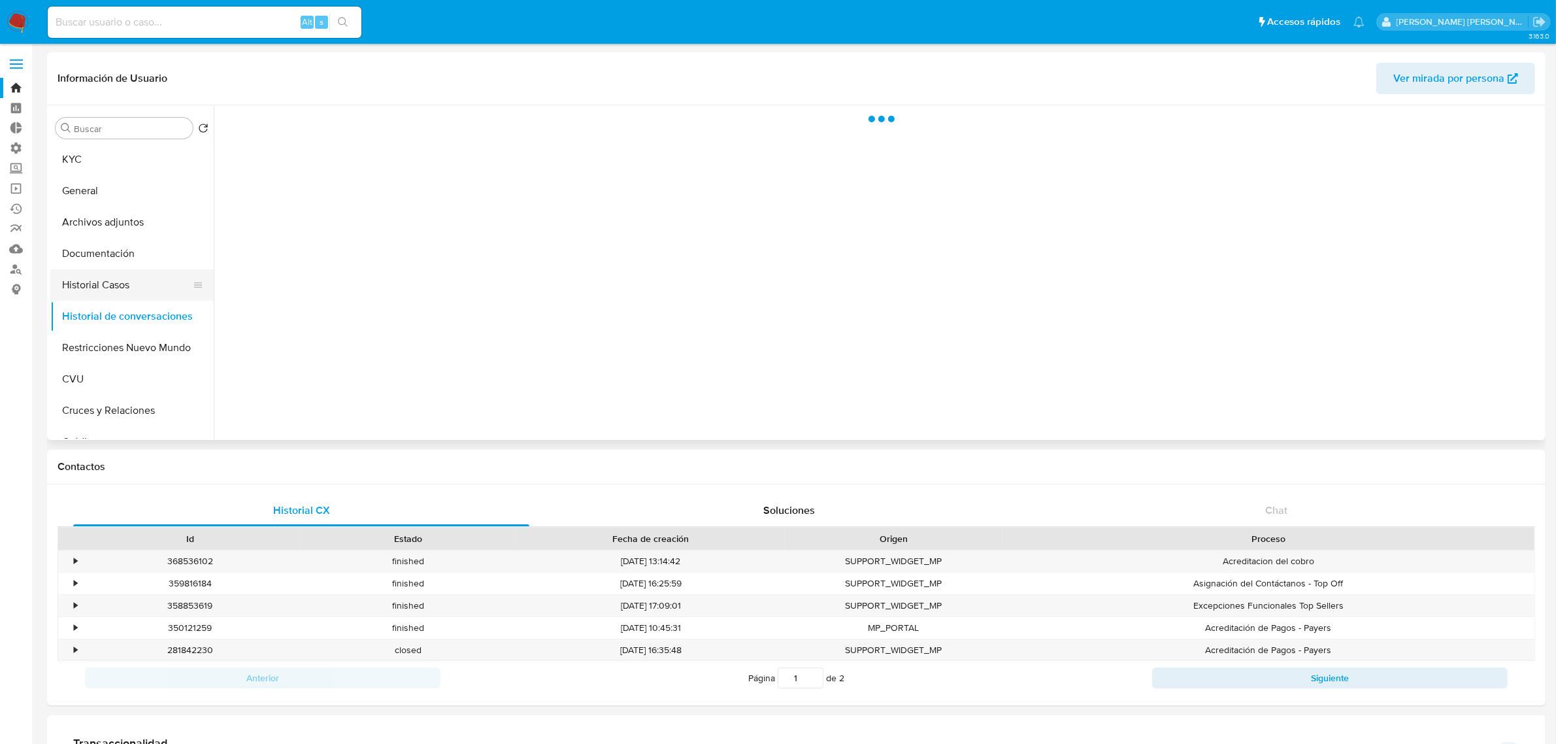
scroll to position [0, 0]
click at [127, 335] on button "Restricciones Nuevo Mundo" at bounding box center [126, 347] width 153 height 31
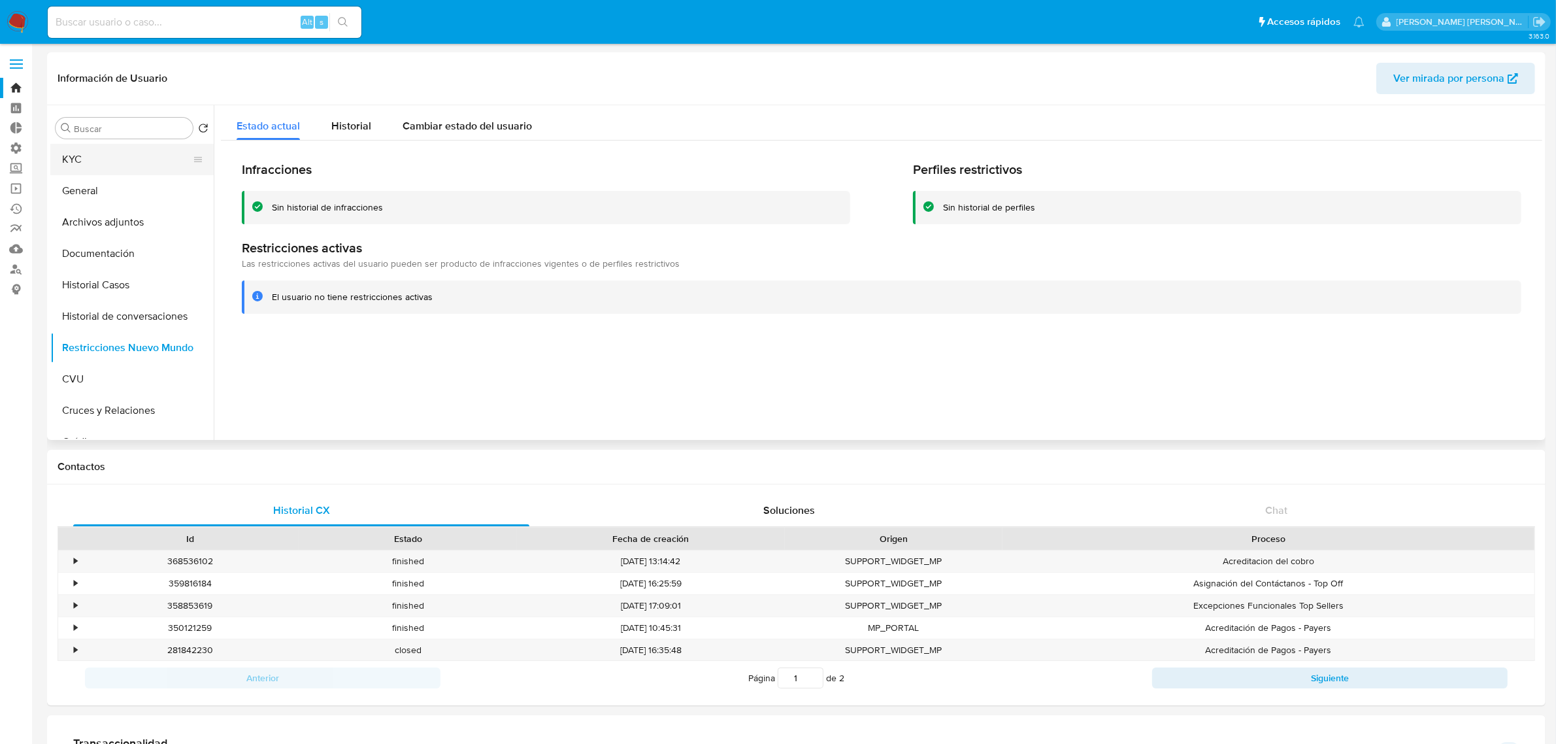
click at [144, 167] on button "KYC" at bounding box center [126, 159] width 153 height 31
